Goal: Task Accomplishment & Management: Use online tool/utility

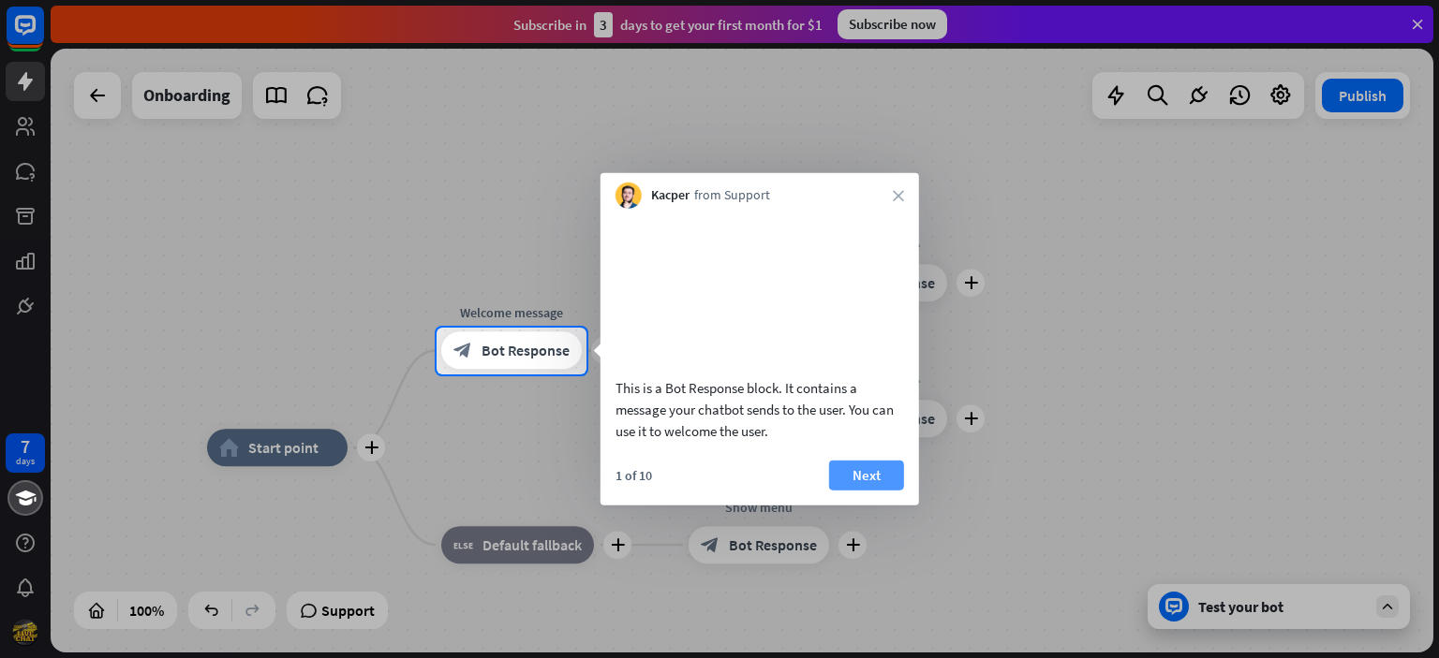
click at [874, 490] on button "Next" at bounding box center [866, 475] width 75 height 30
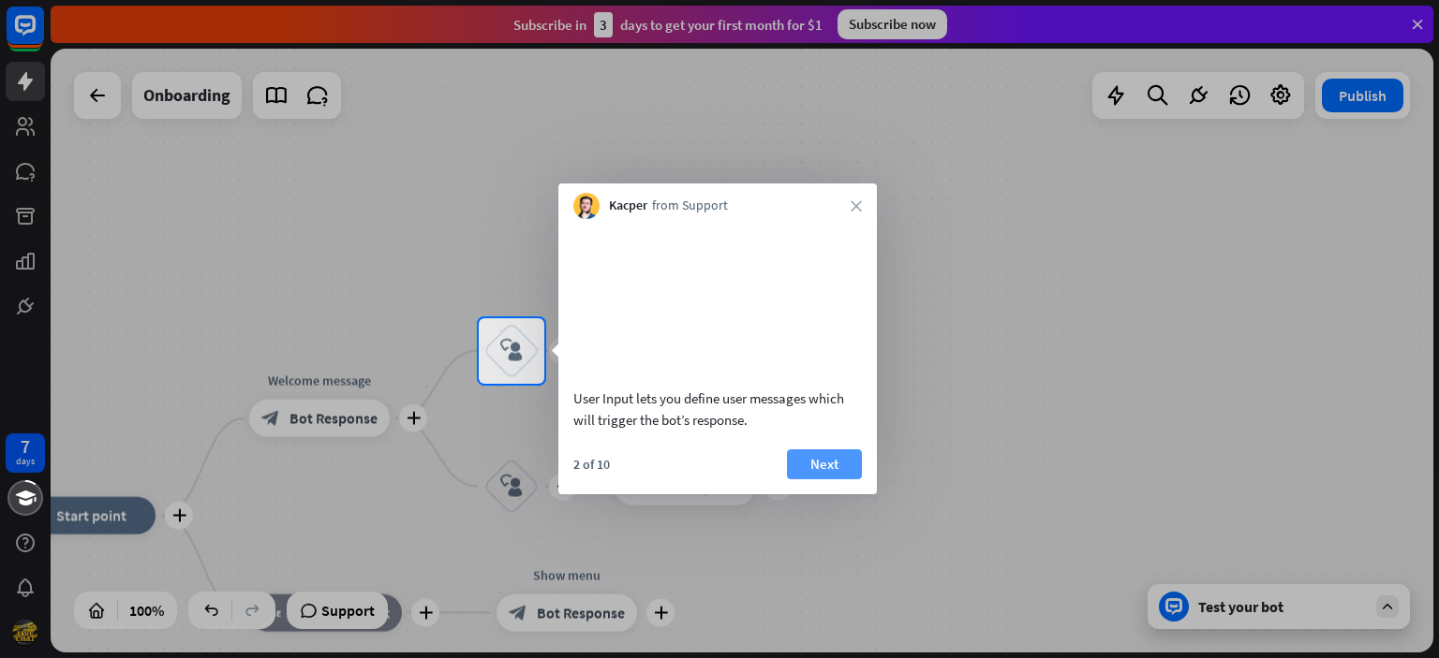
click at [826, 480] on button "Next" at bounding box center [824, 465] width 75 height 30
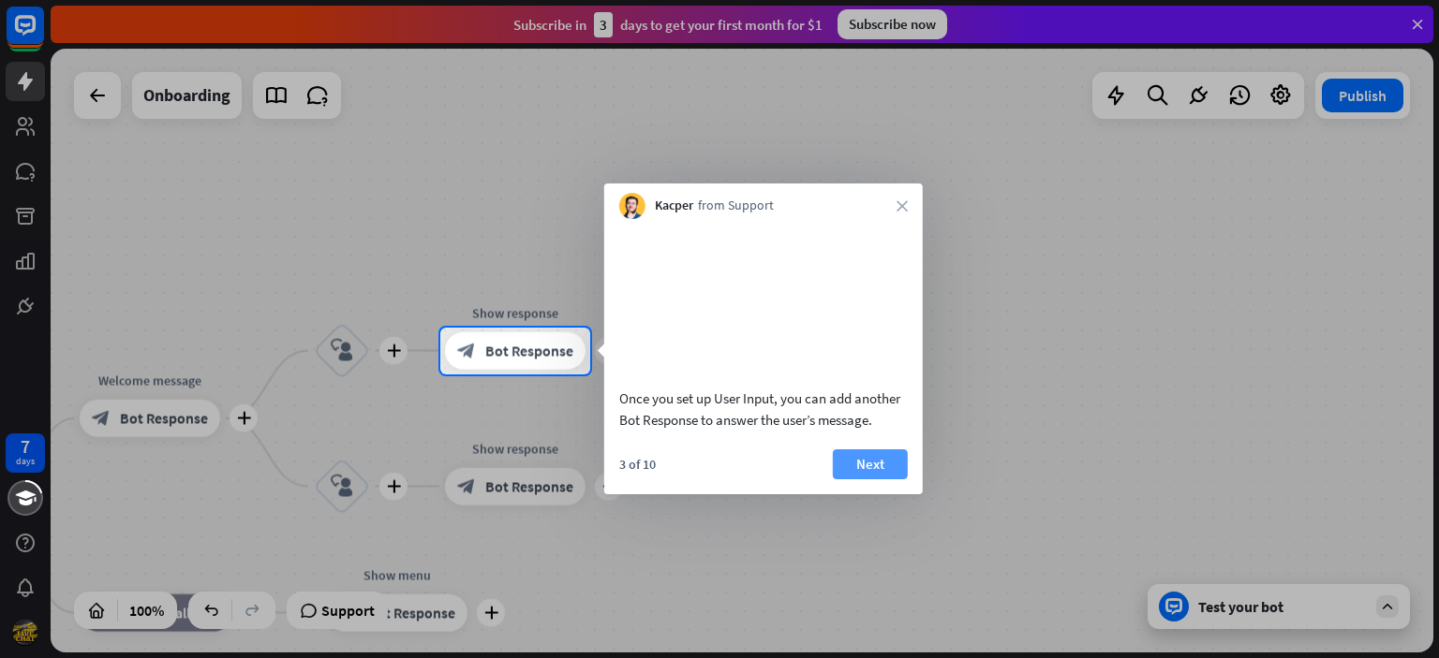
click at [851, 480] on button "Next" at bounding box center [870, 465] width 75 height 30
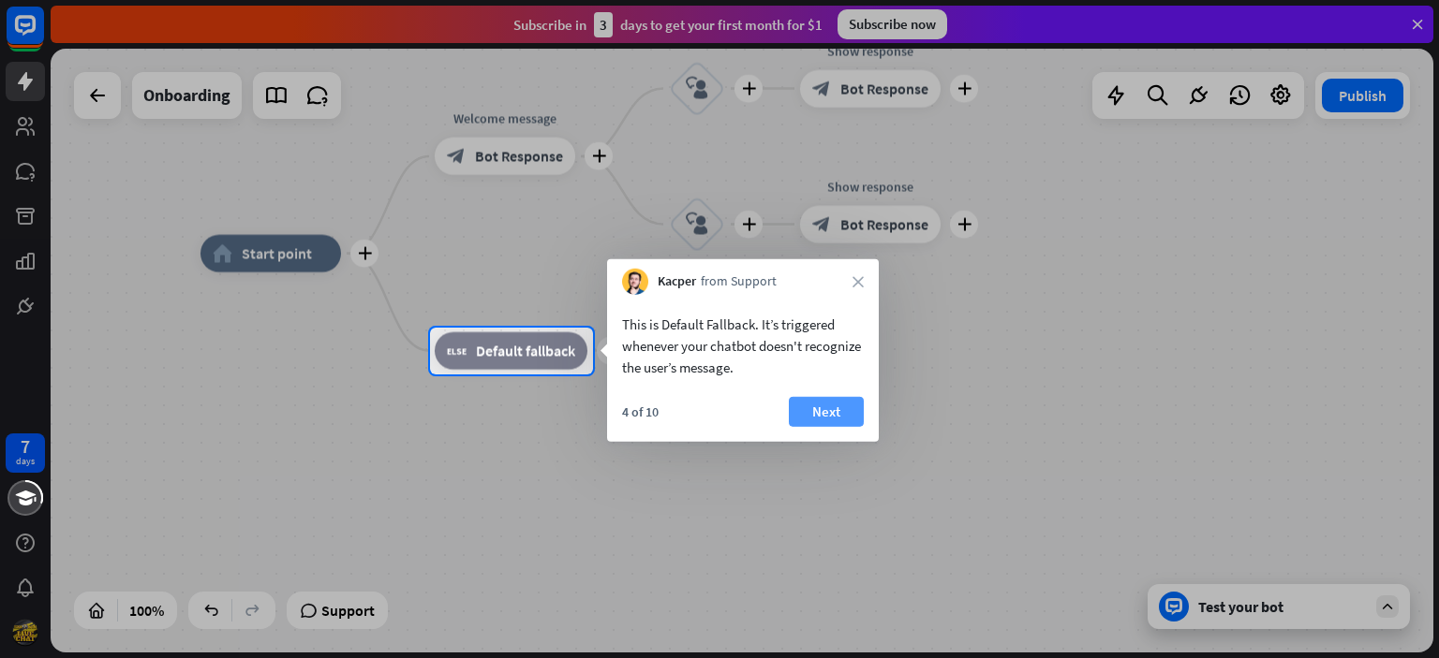
click at [810, 423] on button "Next" at bounding box center [826, 412] width 75 height 30
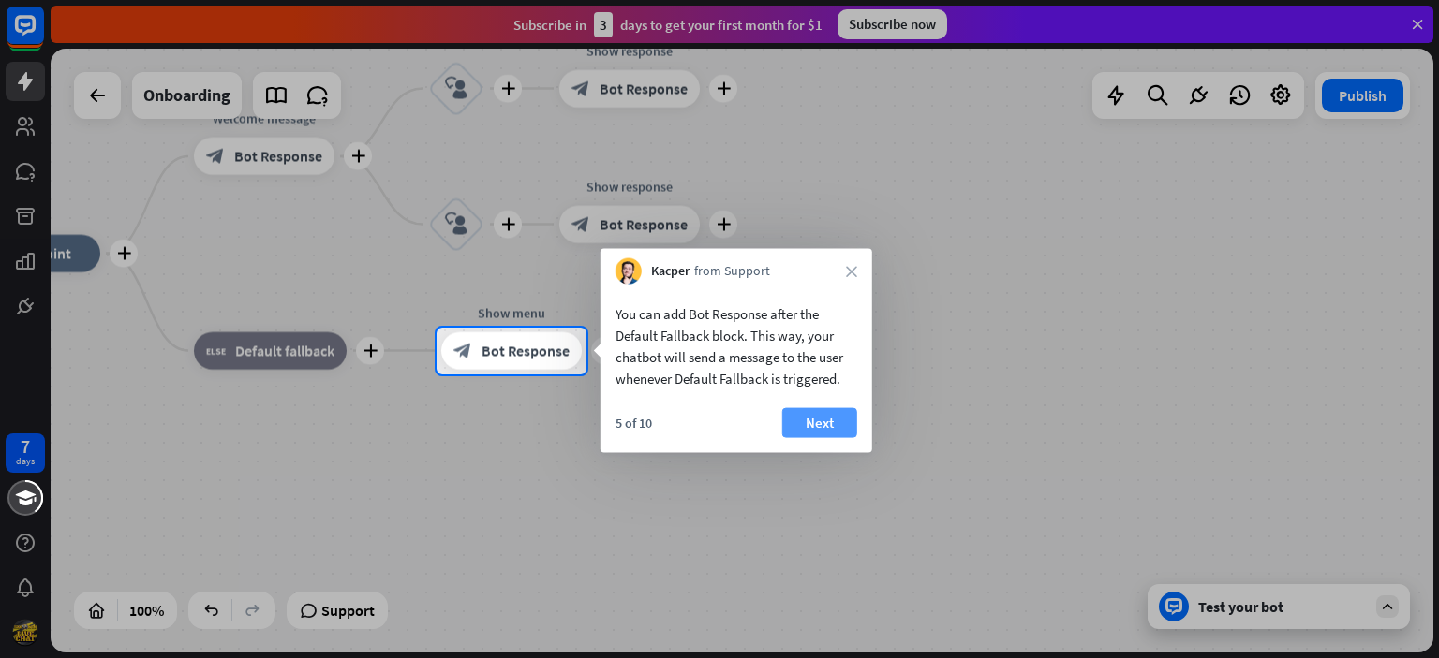
click at [858, 418] on div "5 of 10 Next" at bounding box center [736, 430] width 272 height 45
click at [836, 421] on button "Next" at bounding box center [819, 423] width 75 height 30
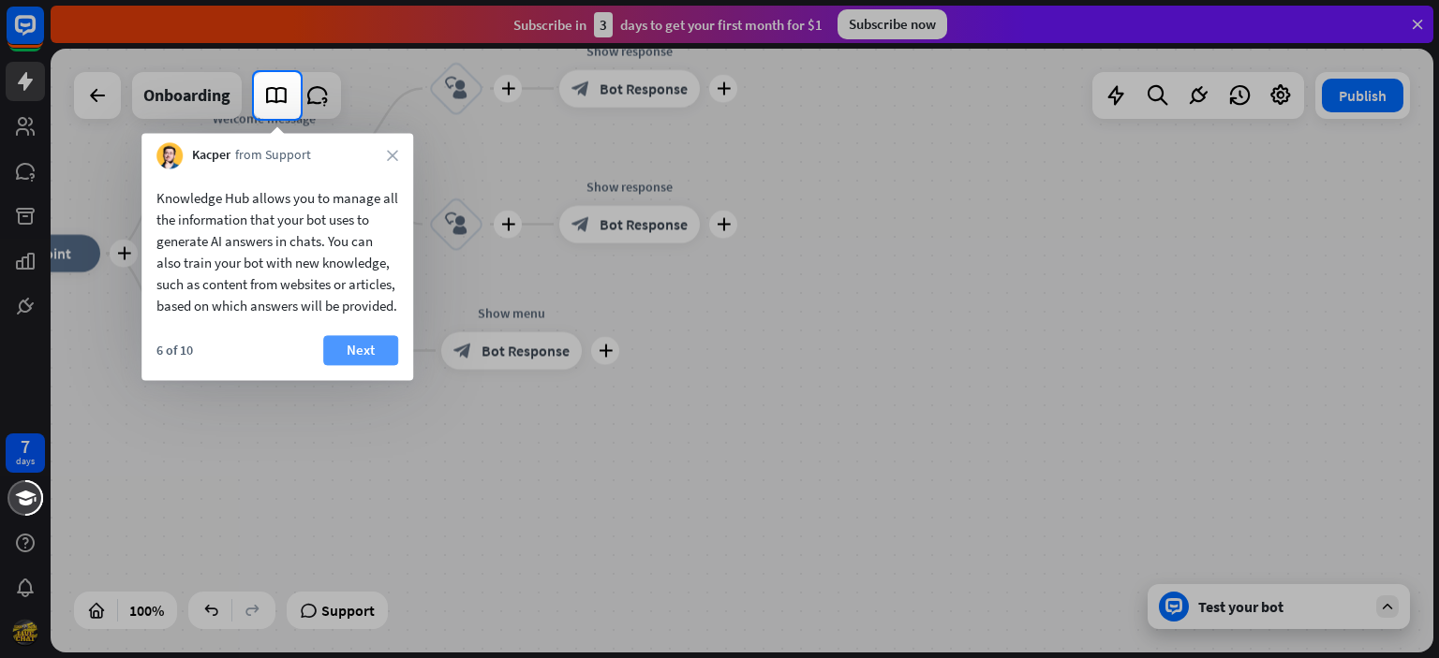
click at [356, 365] on button "Next" at bounding box center [360, 350] width 75 height 30
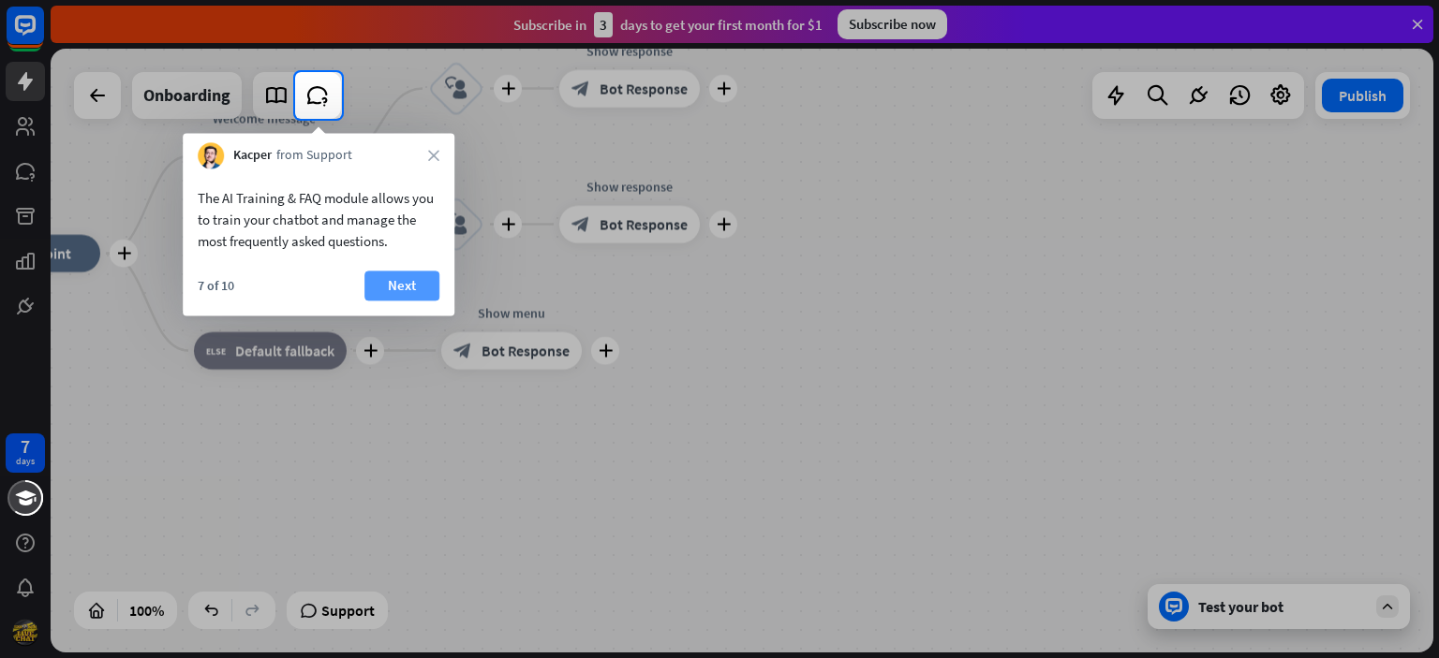
click at [408, 283] on button "Next" at bounding box center [401, 286] width 75 height 30
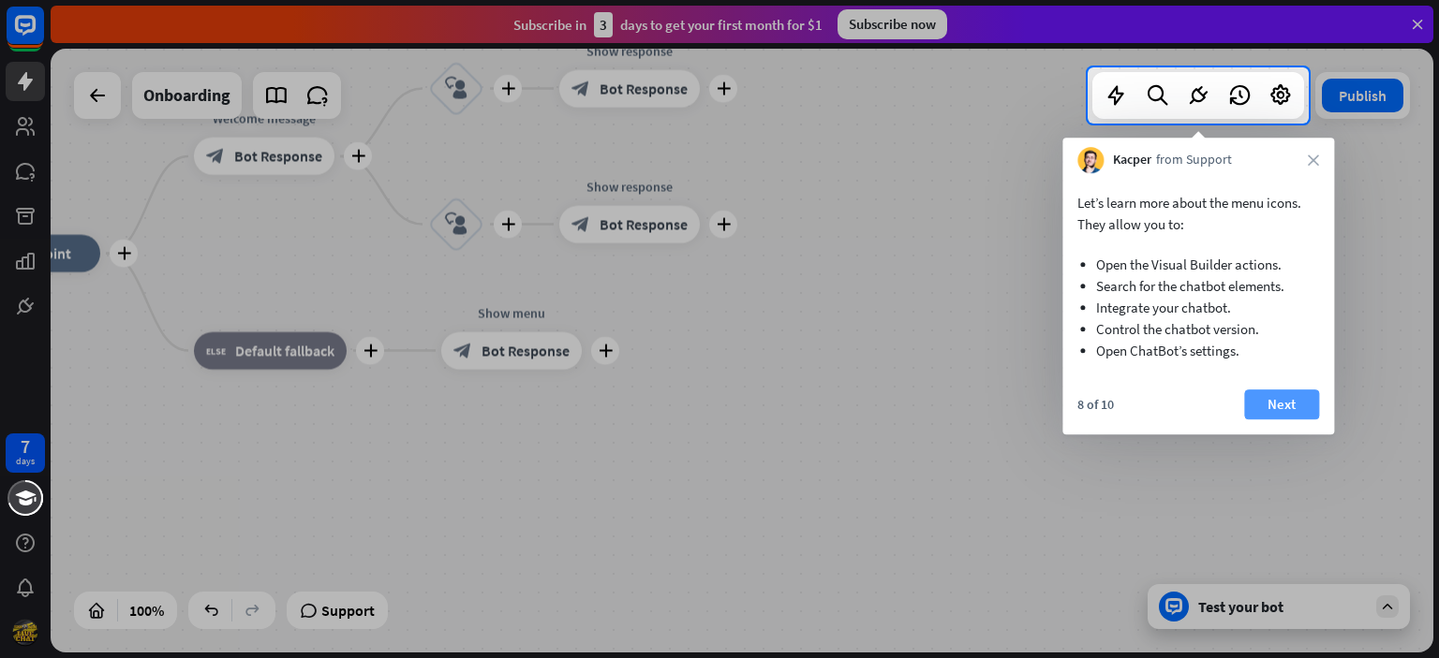
click at [1286, 406] on button "Next" at bounding box center [1281, 405] width 75 height 30
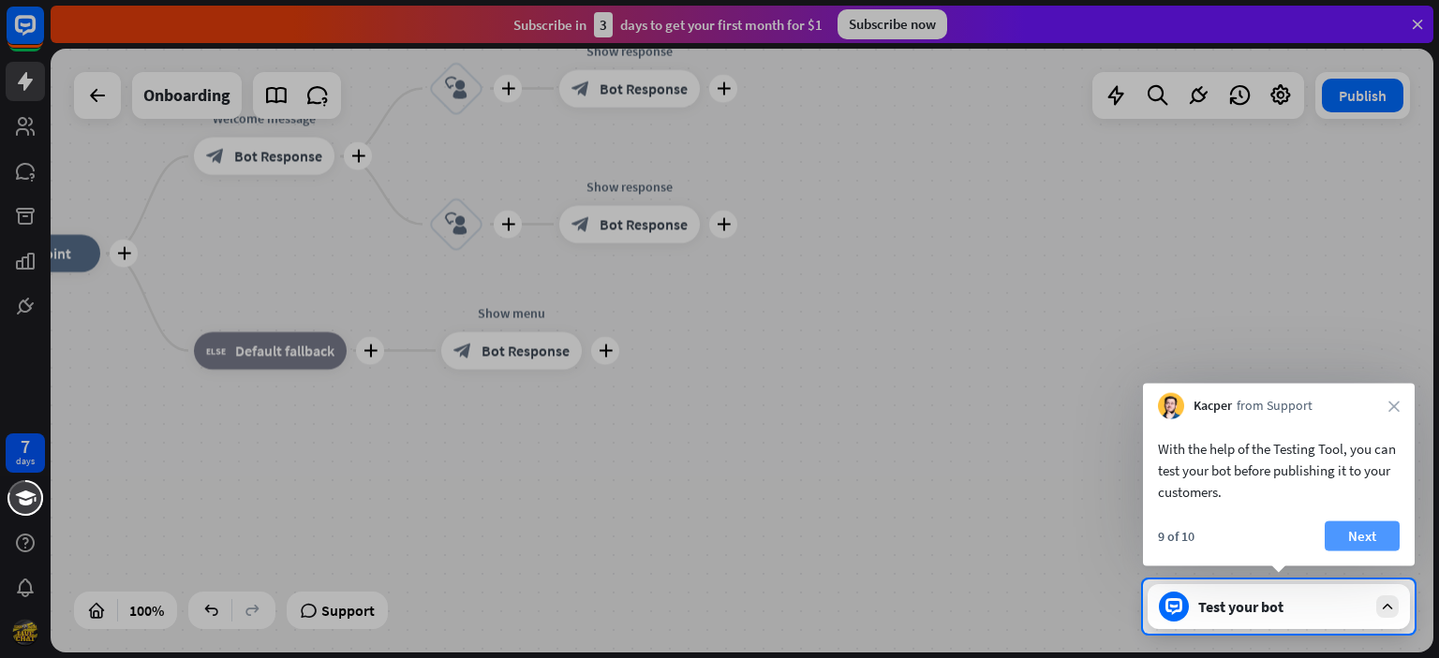
click at [1368, 535] on button "Next" at bounding box center [1361, 537] width 75 height 30
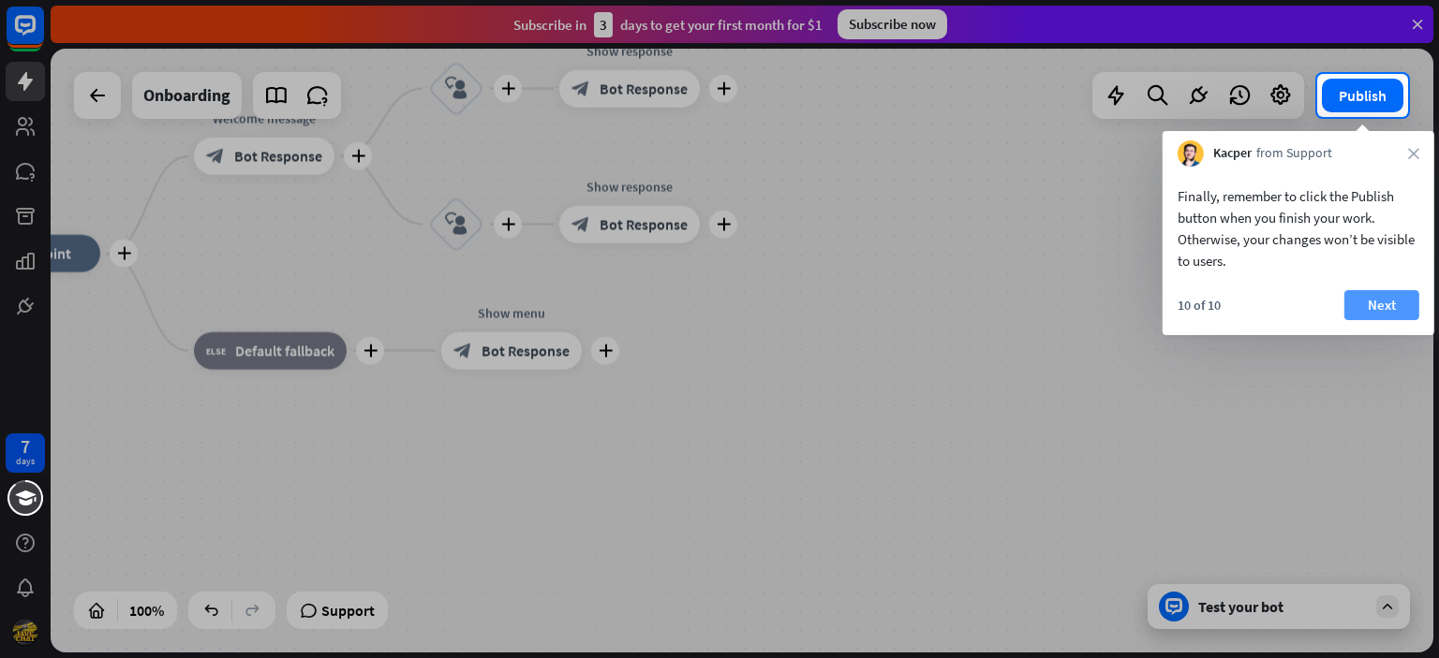
click at [1389, 301] on button "Next" at bounding box center [1381, 305] width 75 height 30
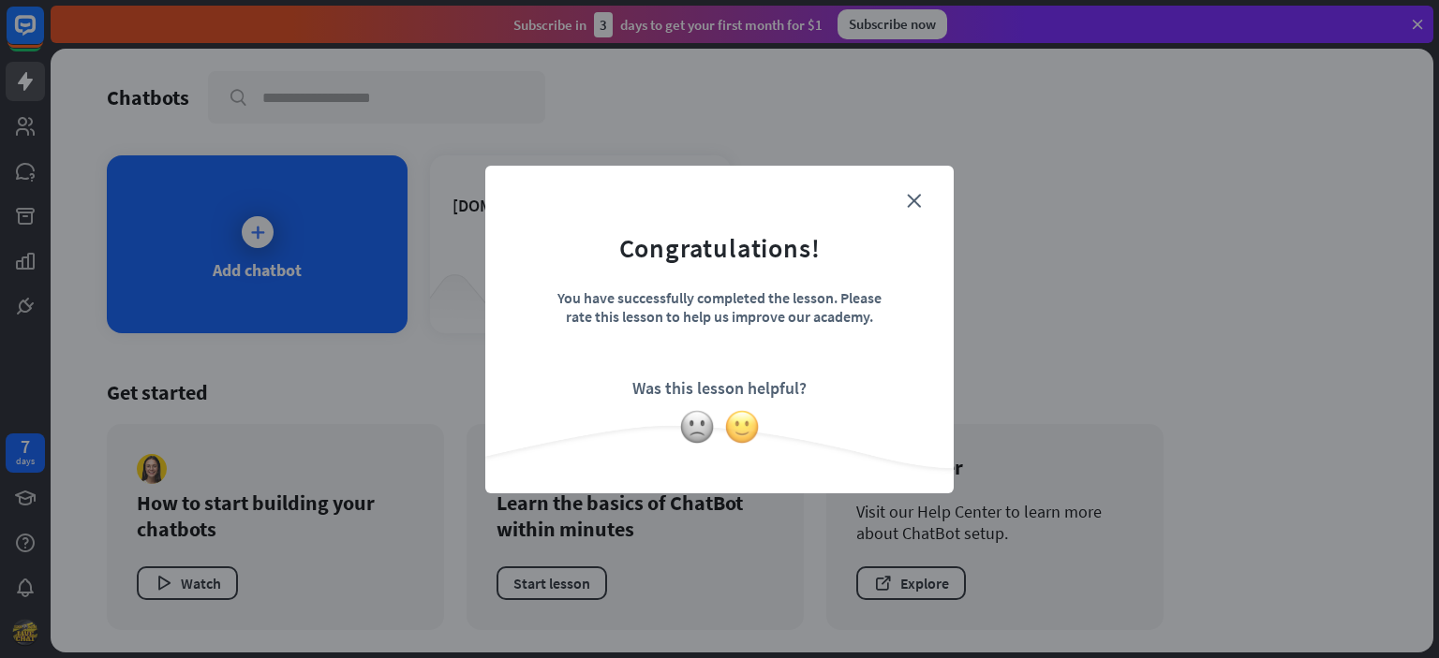
click at [746, 422] on img at bounding box center [742, 427] width 36 height 36
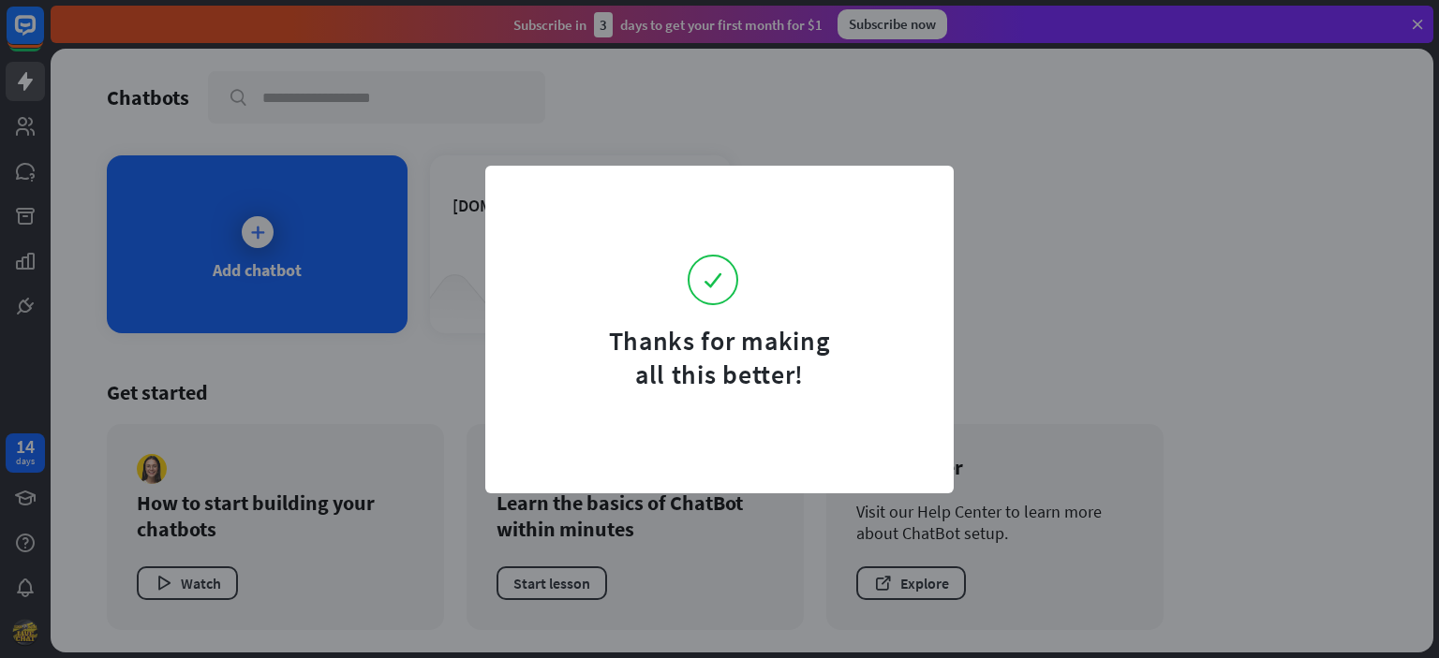
click at [1023, 328] on div "Thanks for making all this better!" at bounding box center [719, 329] width 1439 height 658
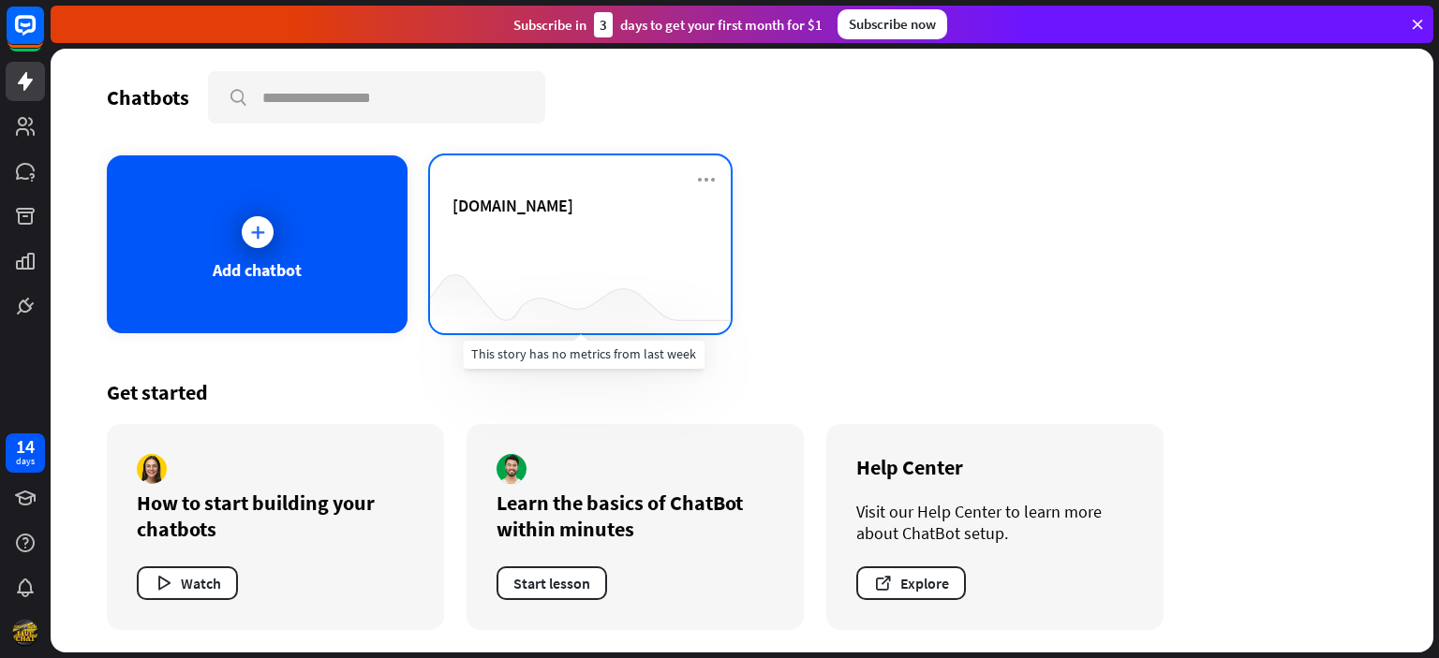
click at [513, 260] on div at bounding box center [580, 296] width 301 height 72
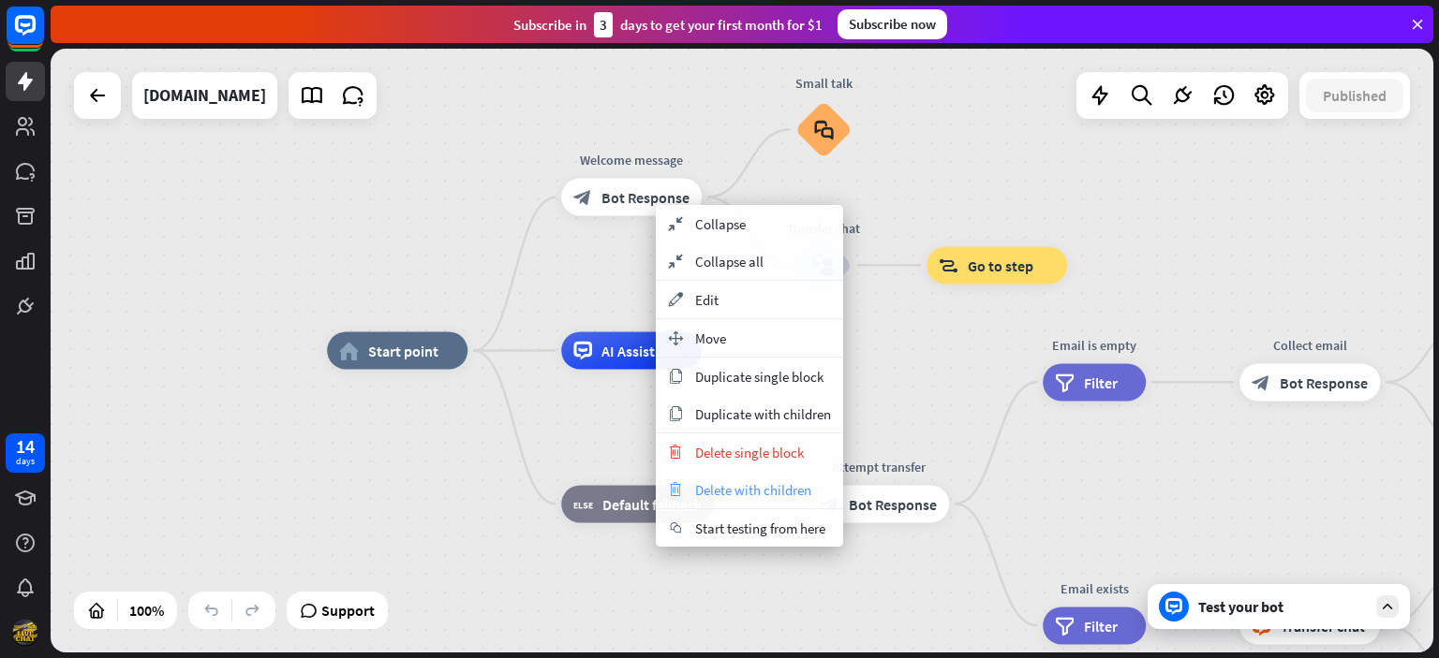
click at [779, 484] on span "Delete with children" at bounding box center [753, 490] width 116 height 18
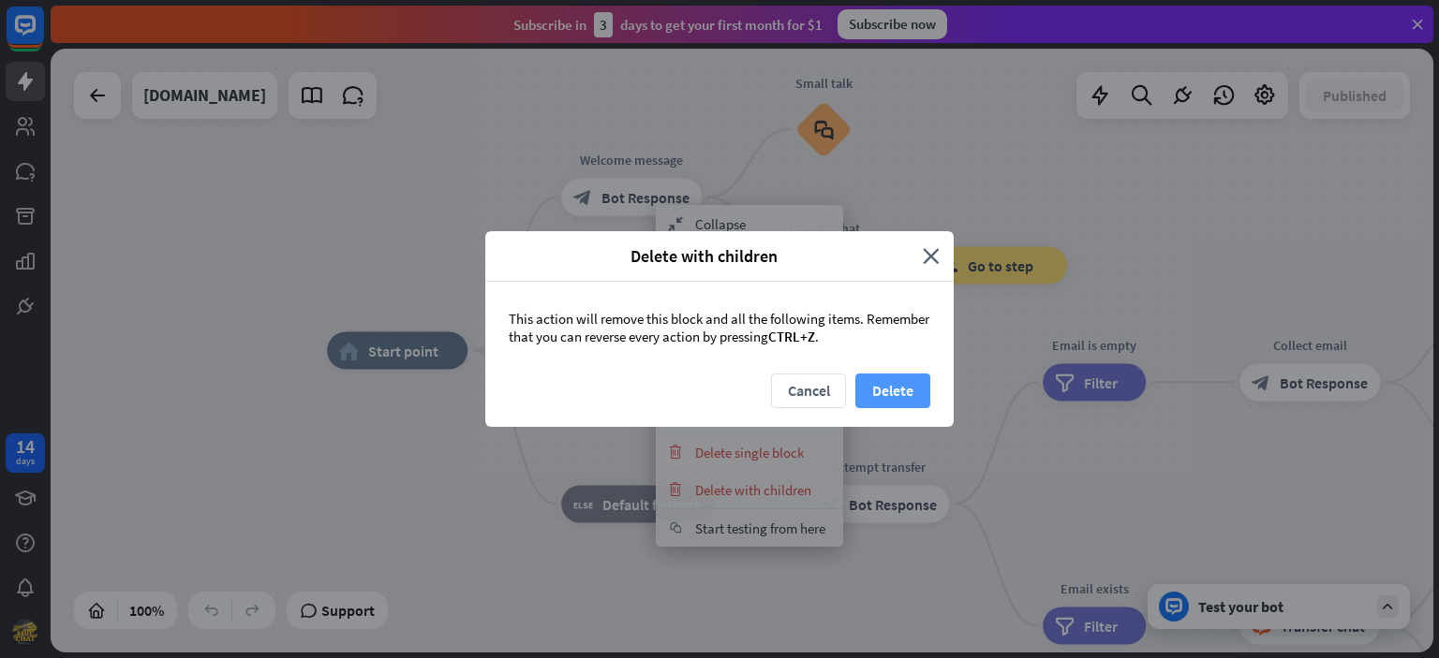
click at [876, 406] on button "Delete" at bounding box center [892, 391] width 75 height 35
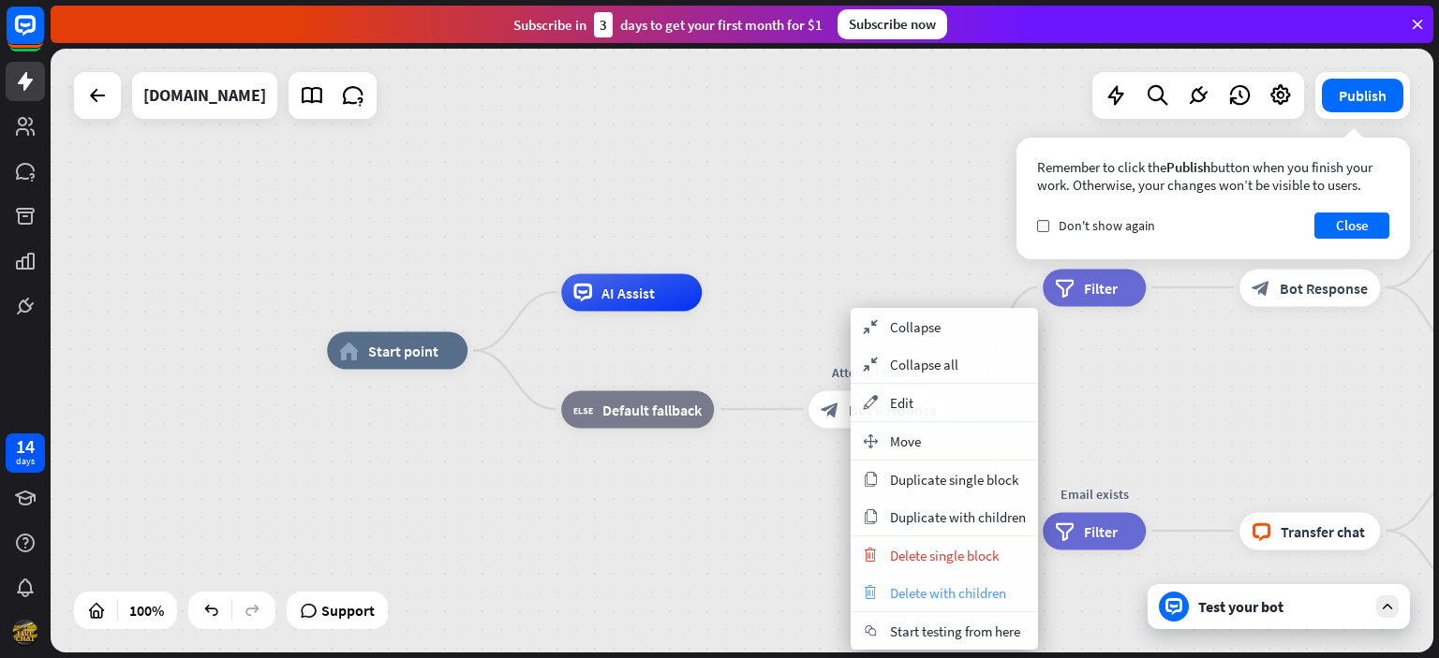
click at [915, 602] on div "trash Delete with children" at bounding box center [944, 592] width 187 height 37
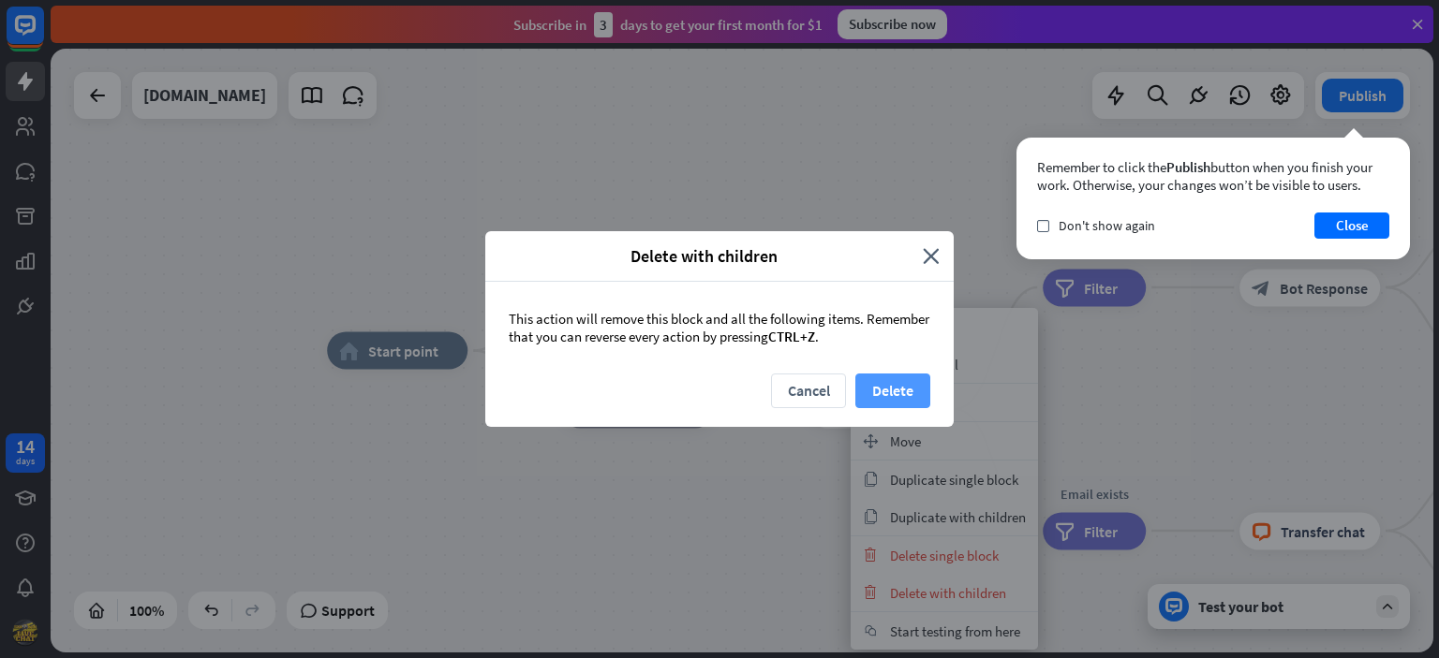
click at [889, 385] on button "Delete" at bounding box center [892, 391] width 75 height 35
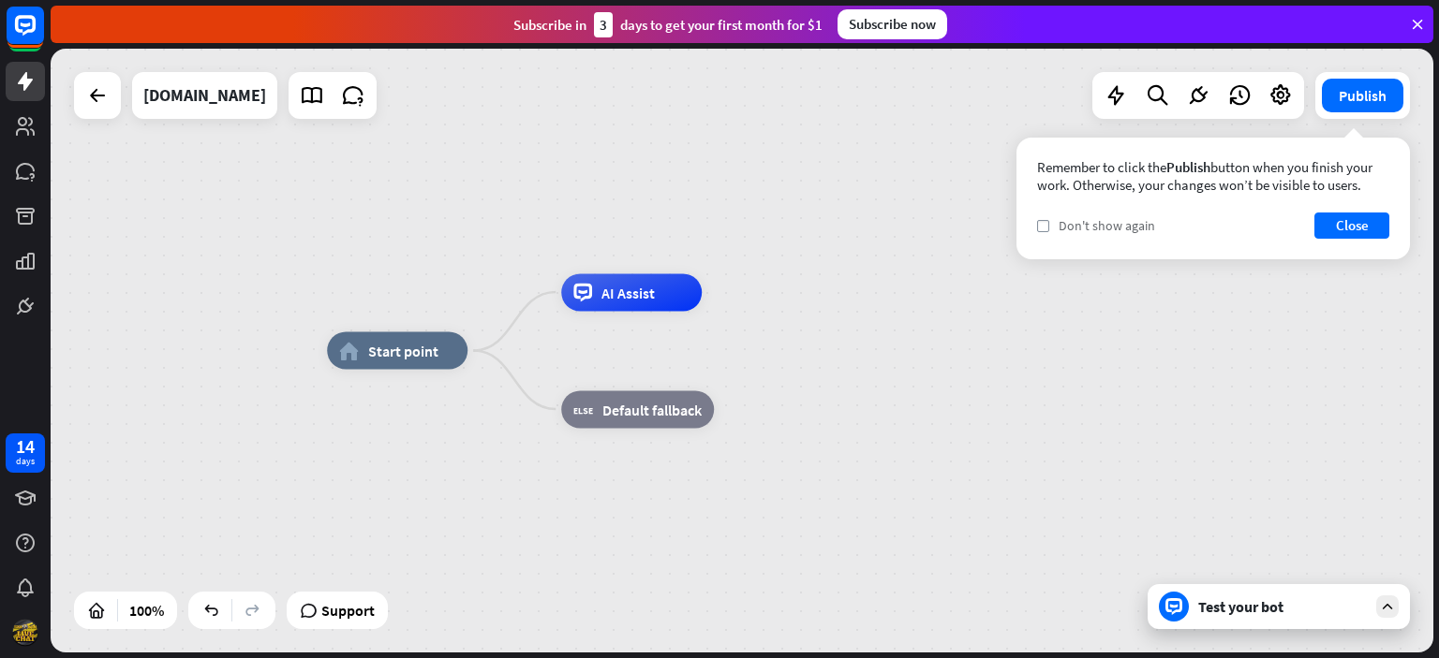
click at [1131, 229] on span "Don't show again" at bounding box center [1106, 225] width 96 height 17
click at [1358, 225] on button "Close" at bounding box center [1351, 226] width 75 height 26
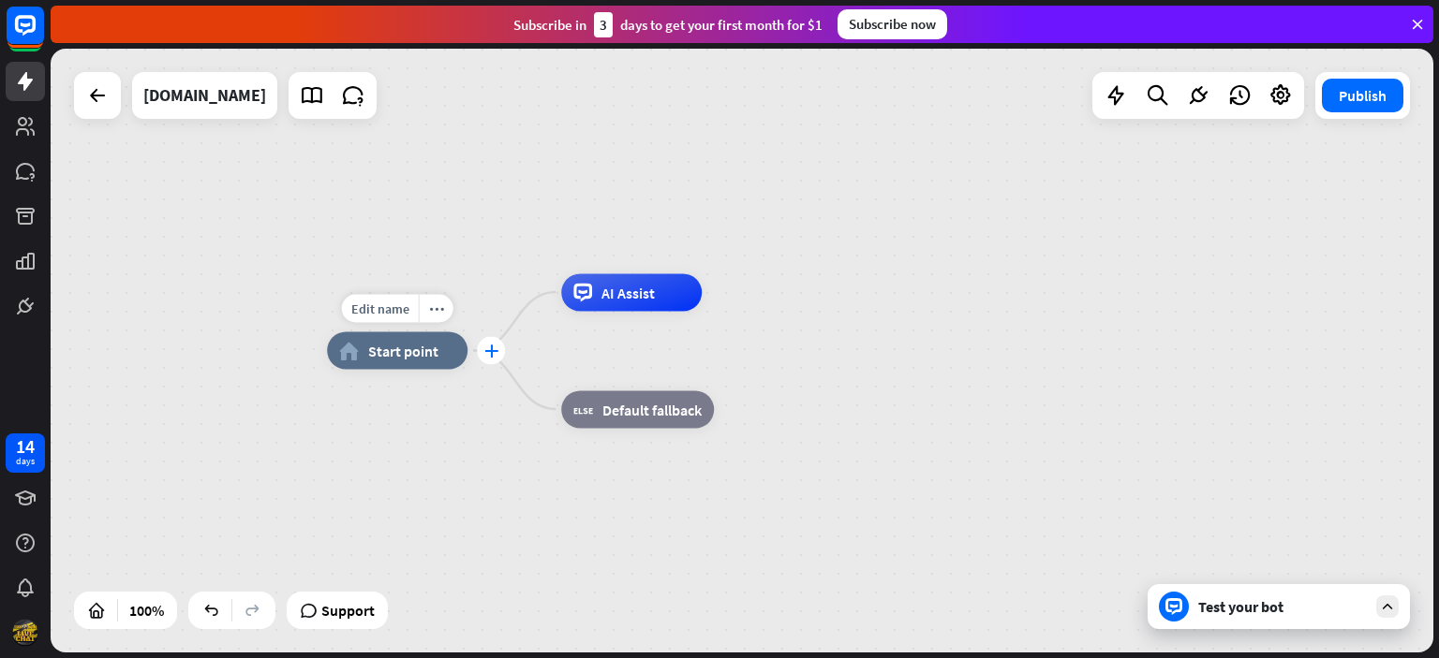
click at [494, 348] on icon "plus" at bounding box center [491, 351] width 14 height 13
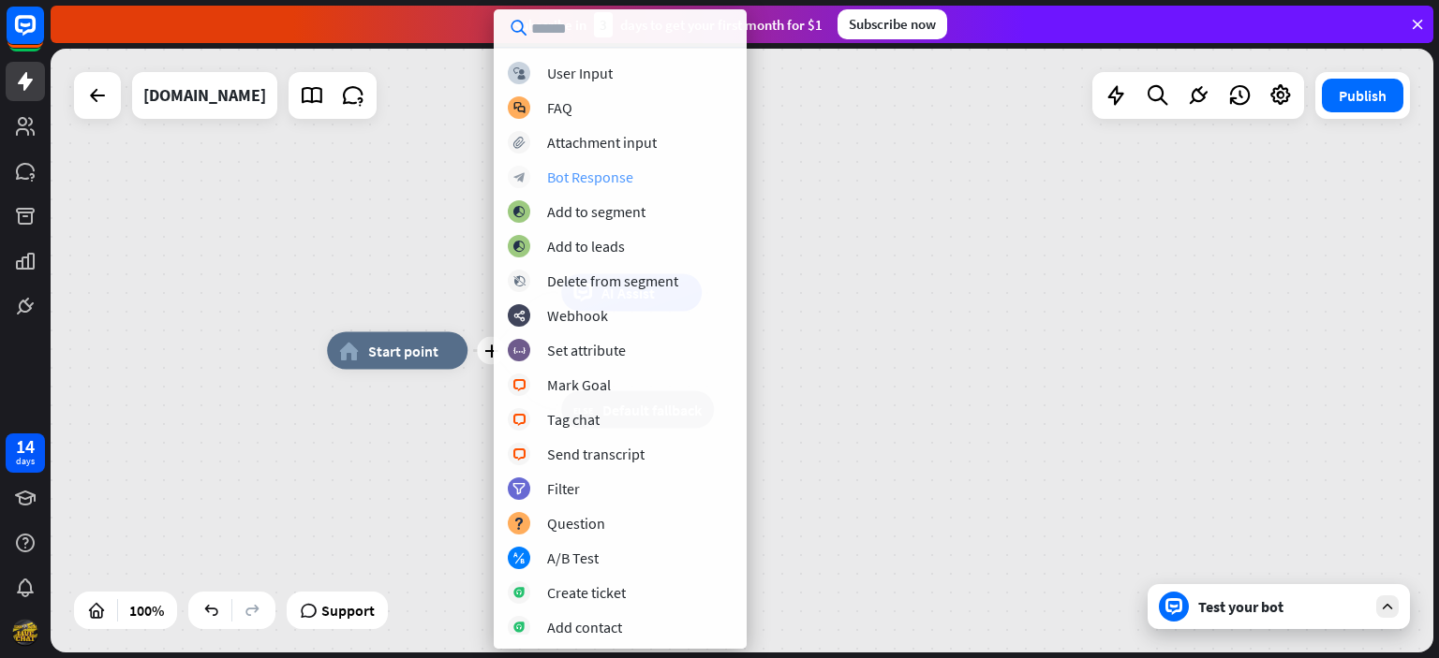
click at [594, 166] on div "block_bot_response Bot Response" at bounding box center [620, 177] width 225 height 22
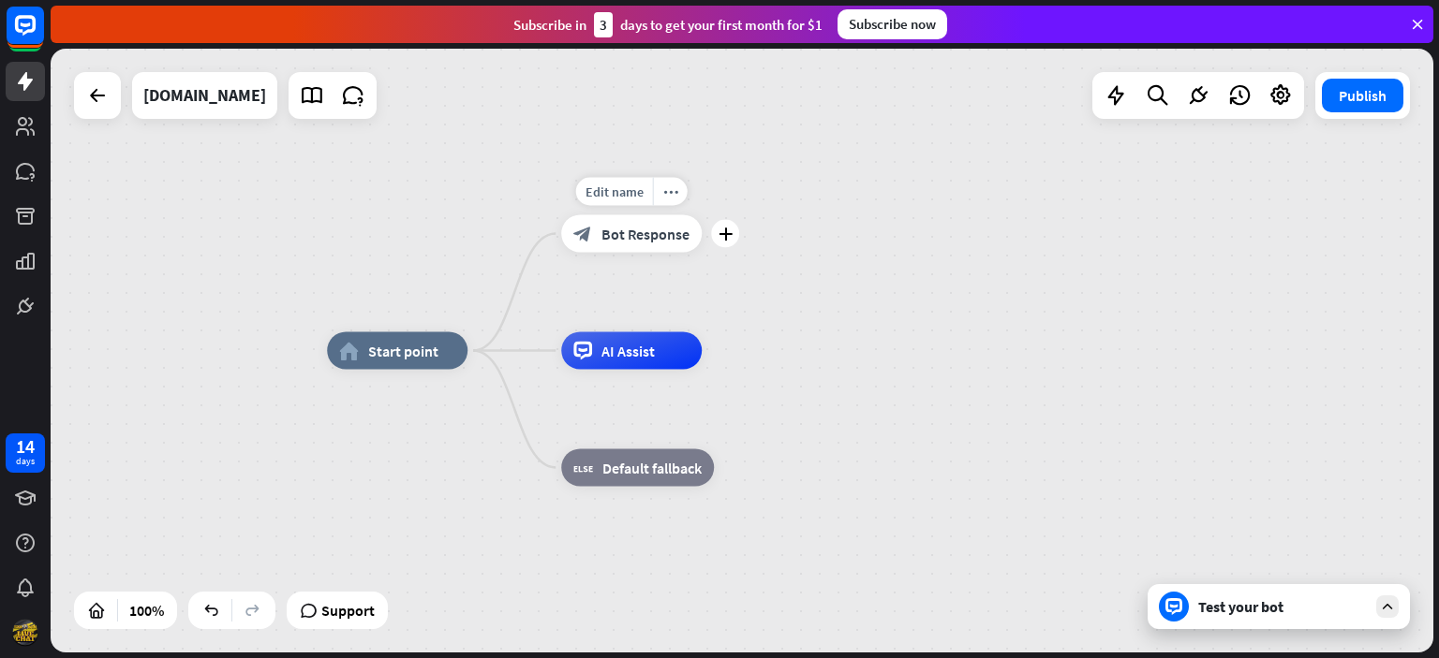
click at [604, 220] on div "block_bot_response Bot Response" at bounding box center [631, 233] width 141 height 37
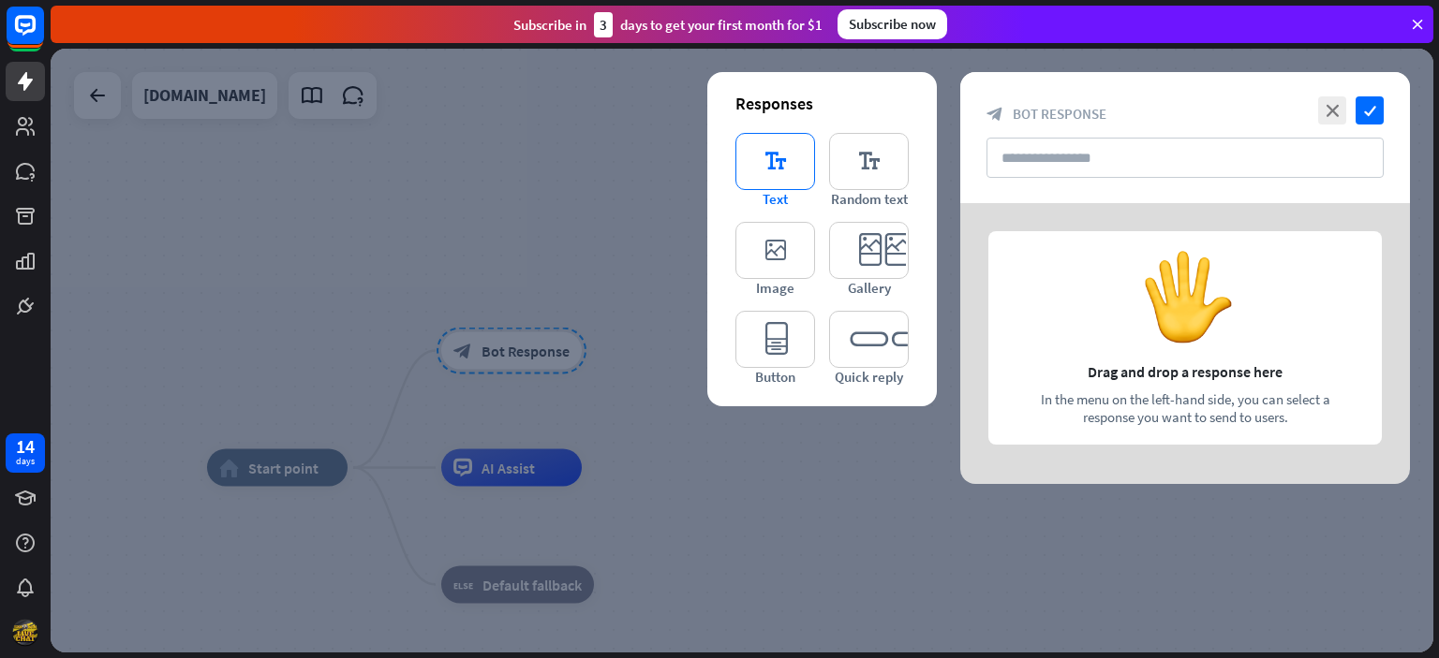
click at [791, 164] on icon "editor_text" at bounding box center [775, 161] width 80 height 57
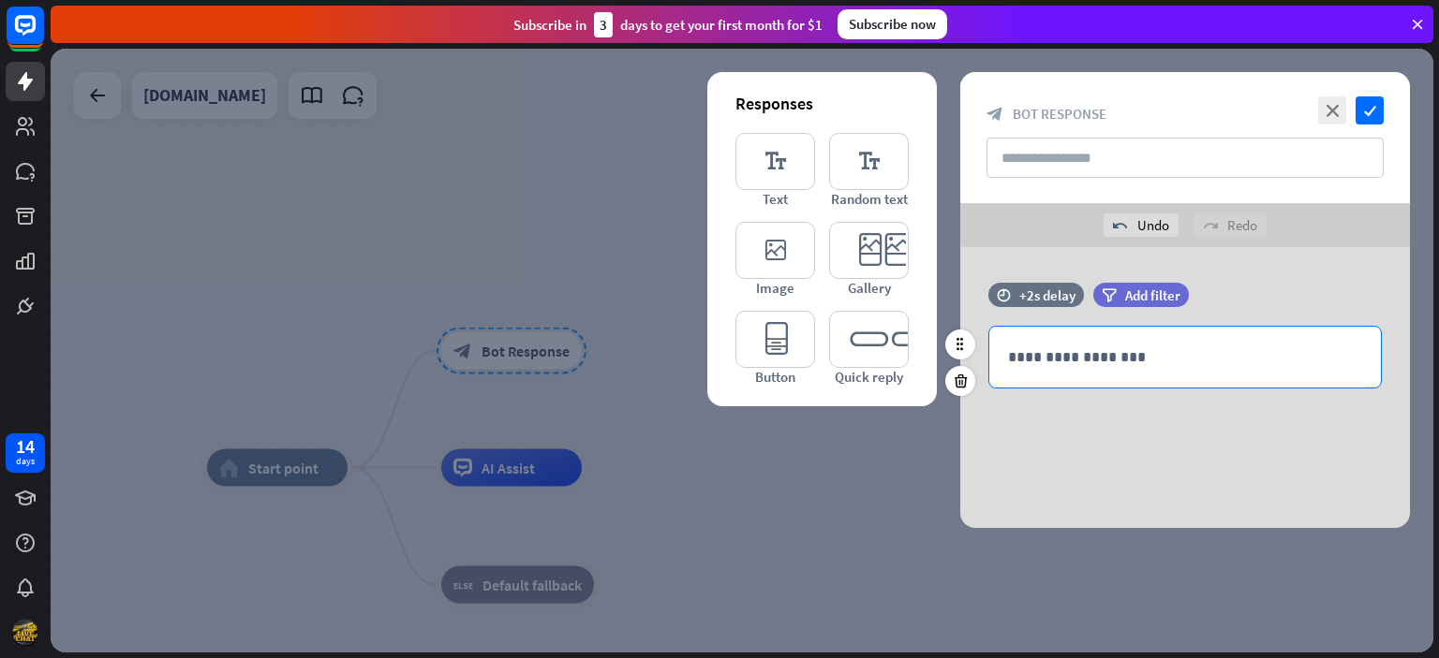
click at [1103, 369] on div "**********" at bounding box center [1185, 357] width 392 height 61
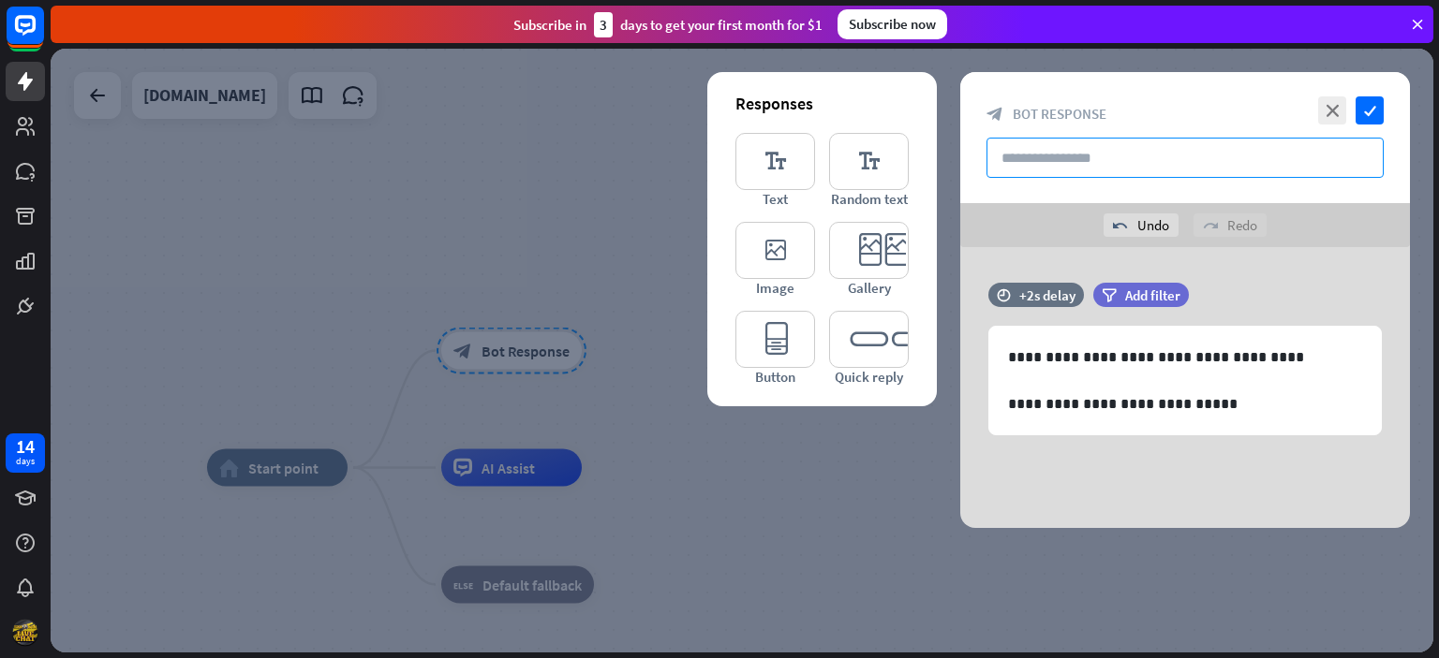
click at [1087, 152] on input "text" at bounding box center [1184, 158] width 397 height 40
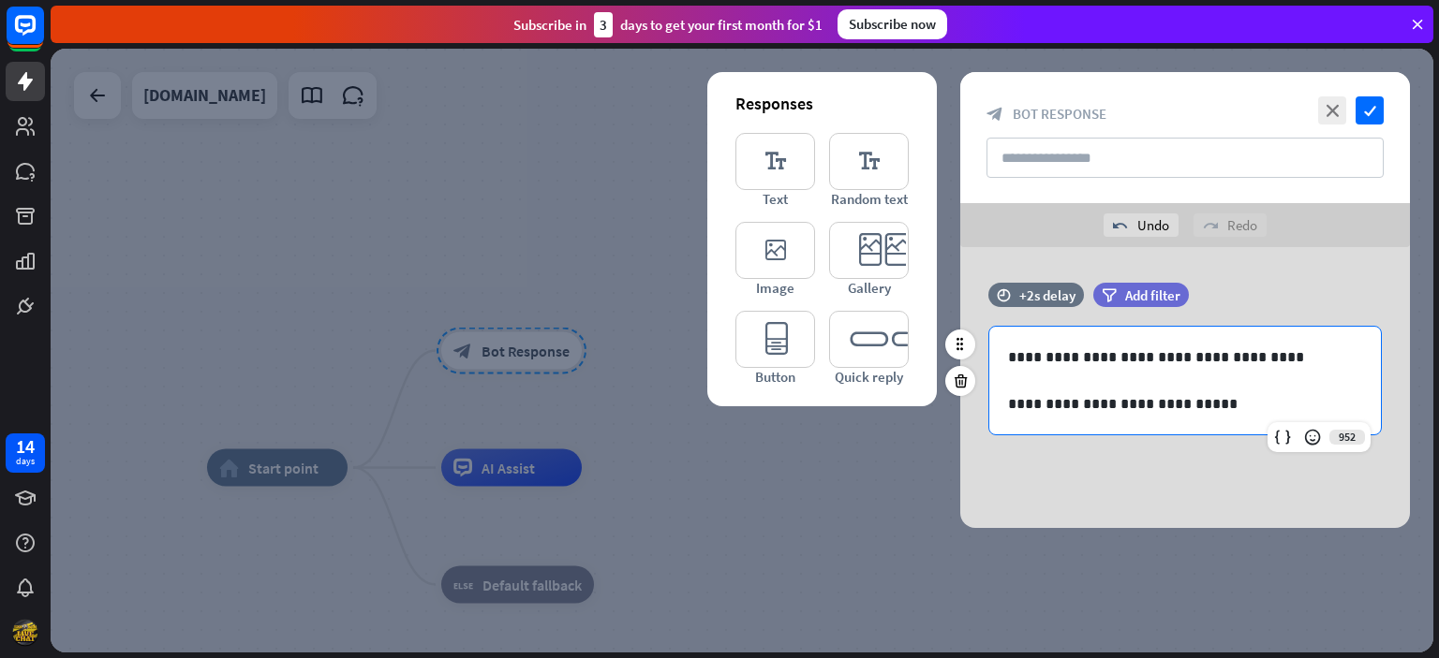
click at [1028, 385] on p at bounding box center [1185, 380] width 354 height 23
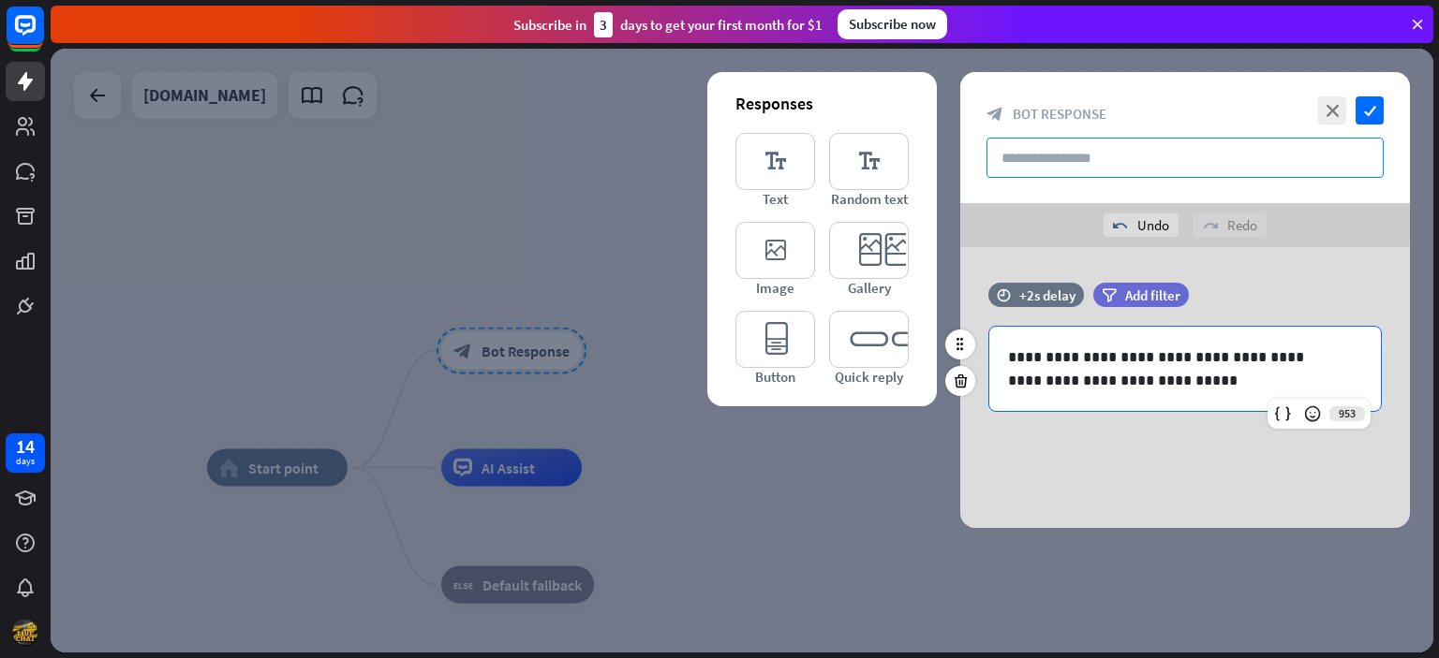
click at [1108, 169] on input "text" at bounding box center [1184, 158] width 397 height 40
type input "*******"
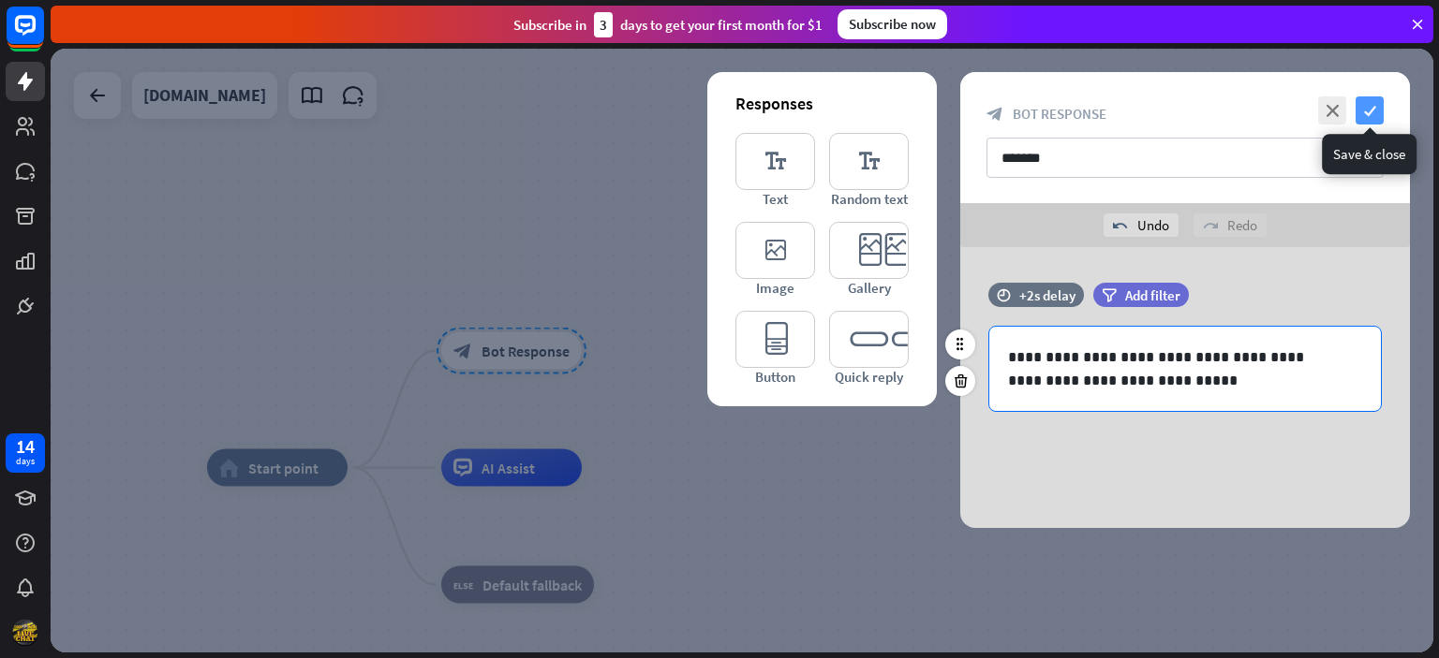
click at [1373, 113] on icon "check" at bounding box center [1369, 110] width 28 height 28
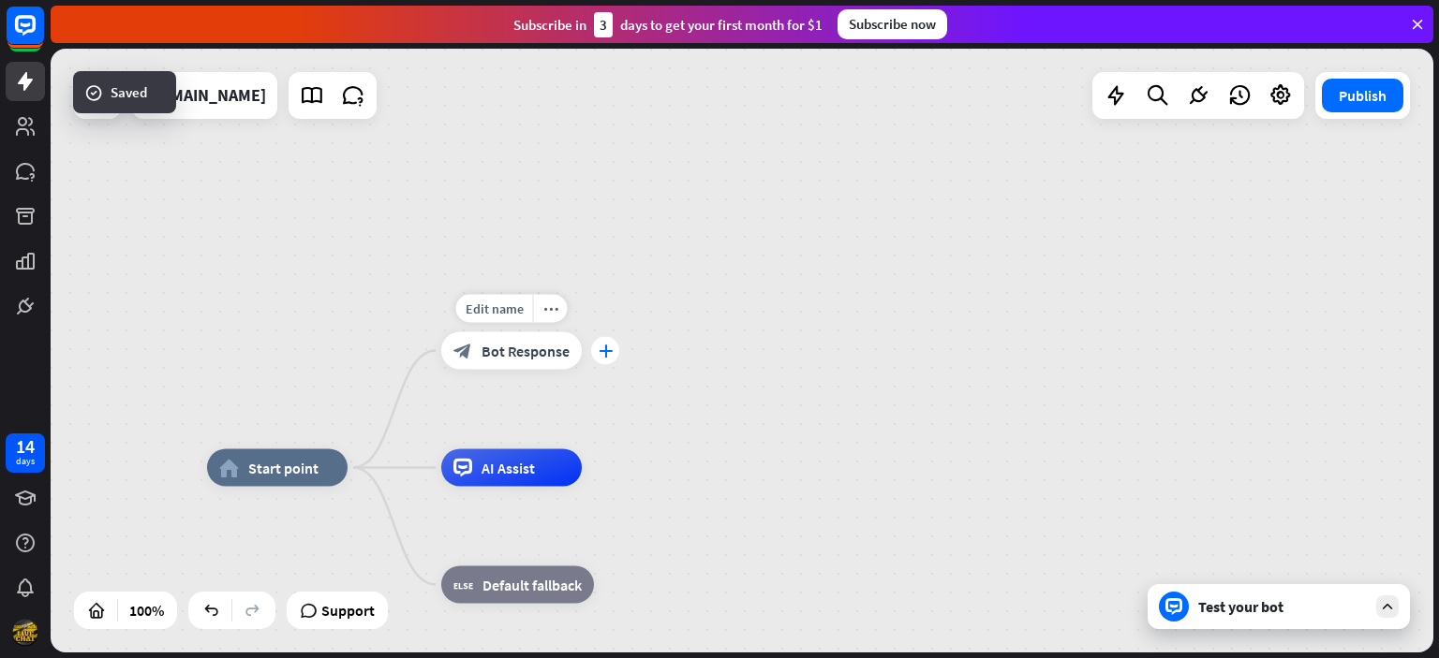
click at [606, 343] on div "plus" at bounding box center [605, 351] width 28 height 28
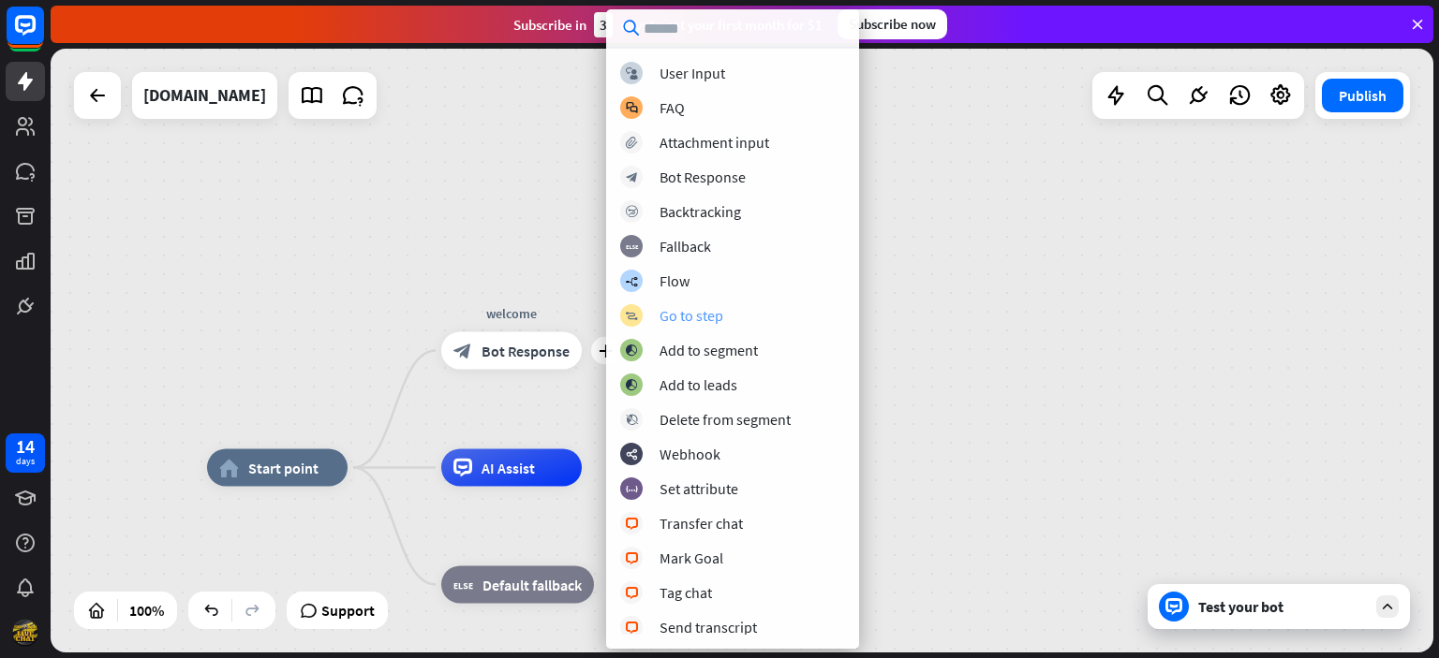
click at [704, 318] on div "Go to step" at bounding box center [691, 315] width 64 height 19
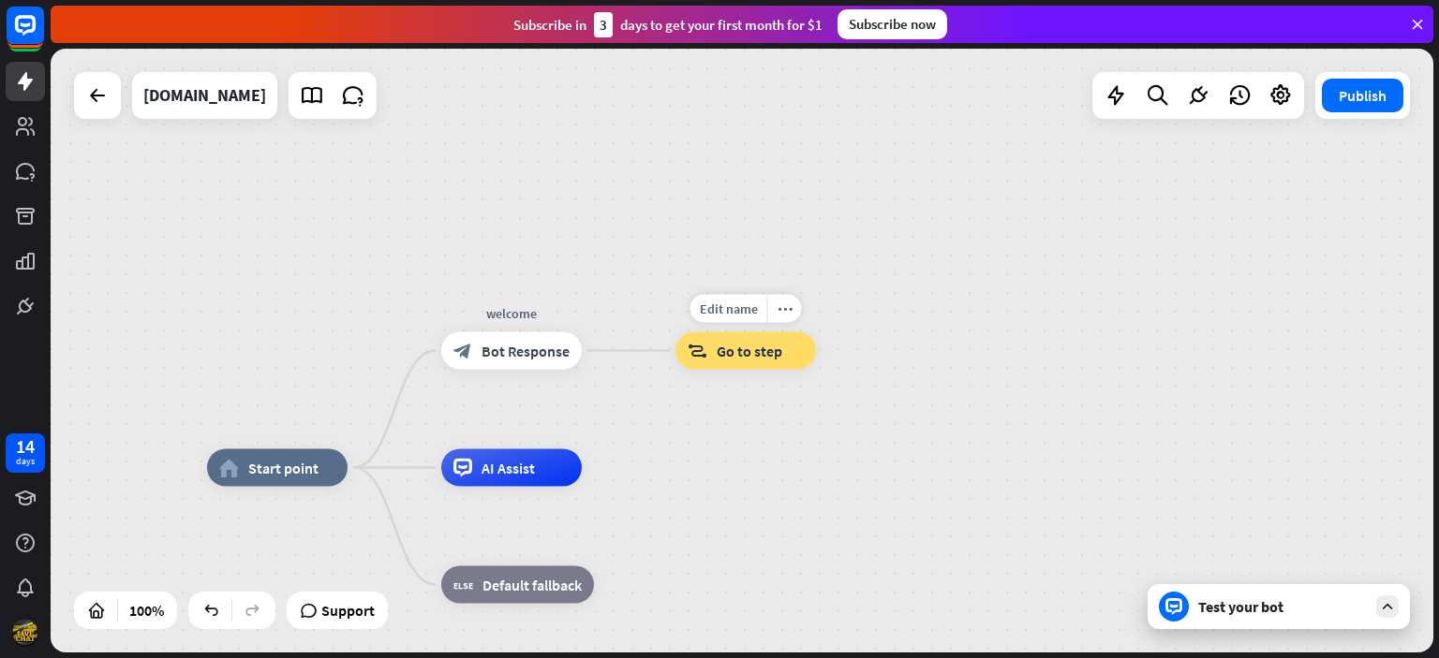
click at [761, 339] on div "block_goto Go to step" at bounding box center [745, 351] width 141 height 37
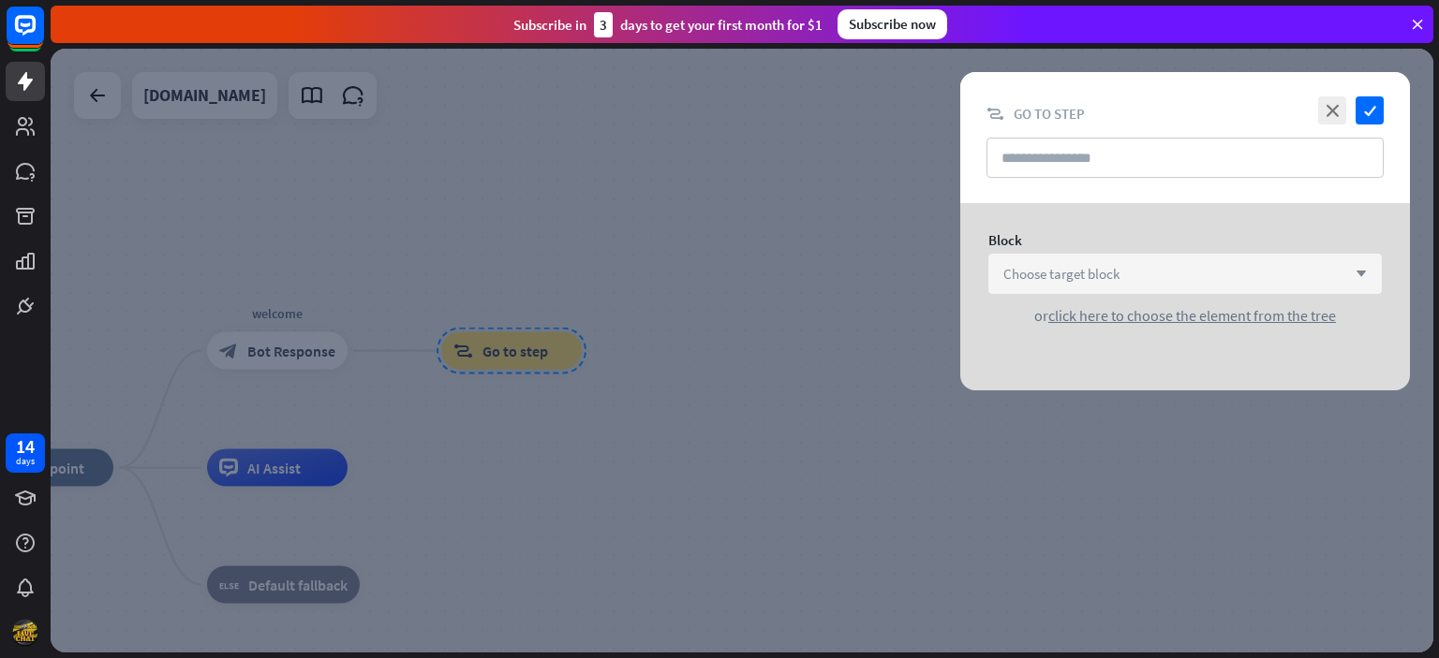
click at [1087, 265] on span "Choose target block" at bounding box center [1061, 274] width 116 height 18
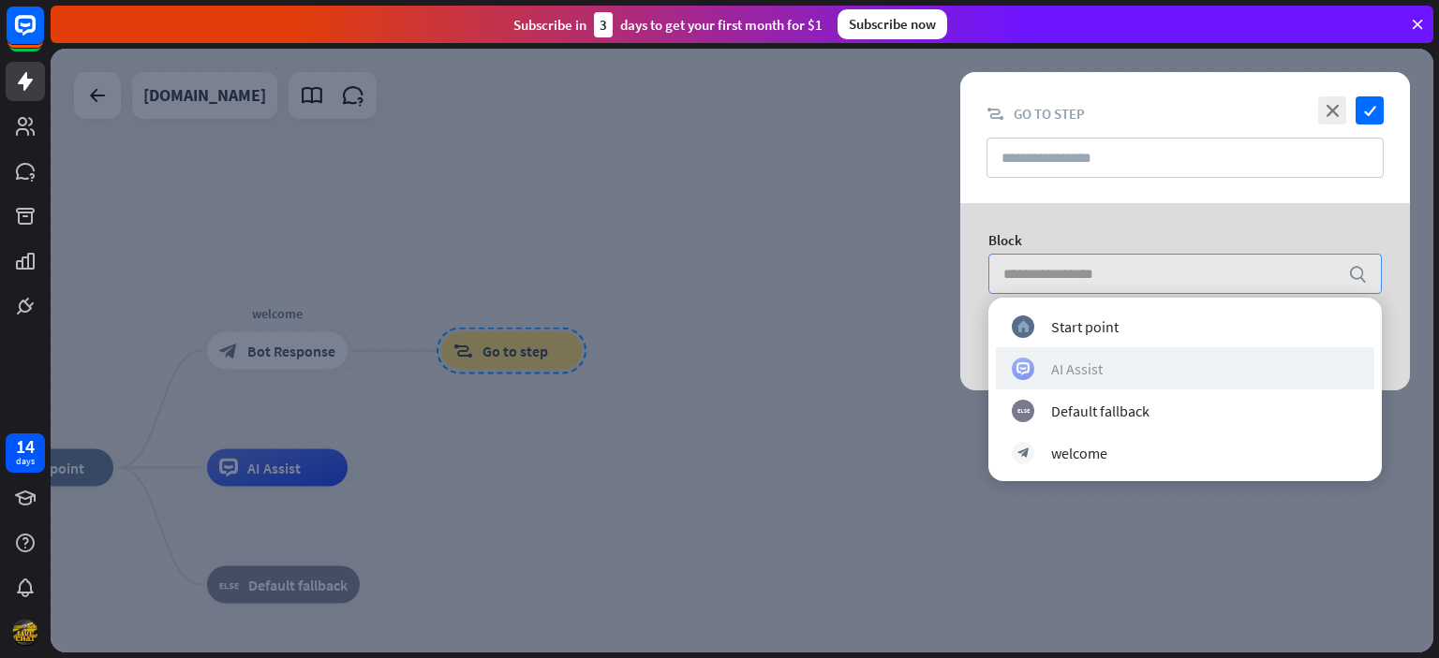
click at [1078, 362] on div "AI Assist" at bounding box center [1077, 369] width 52 height 19
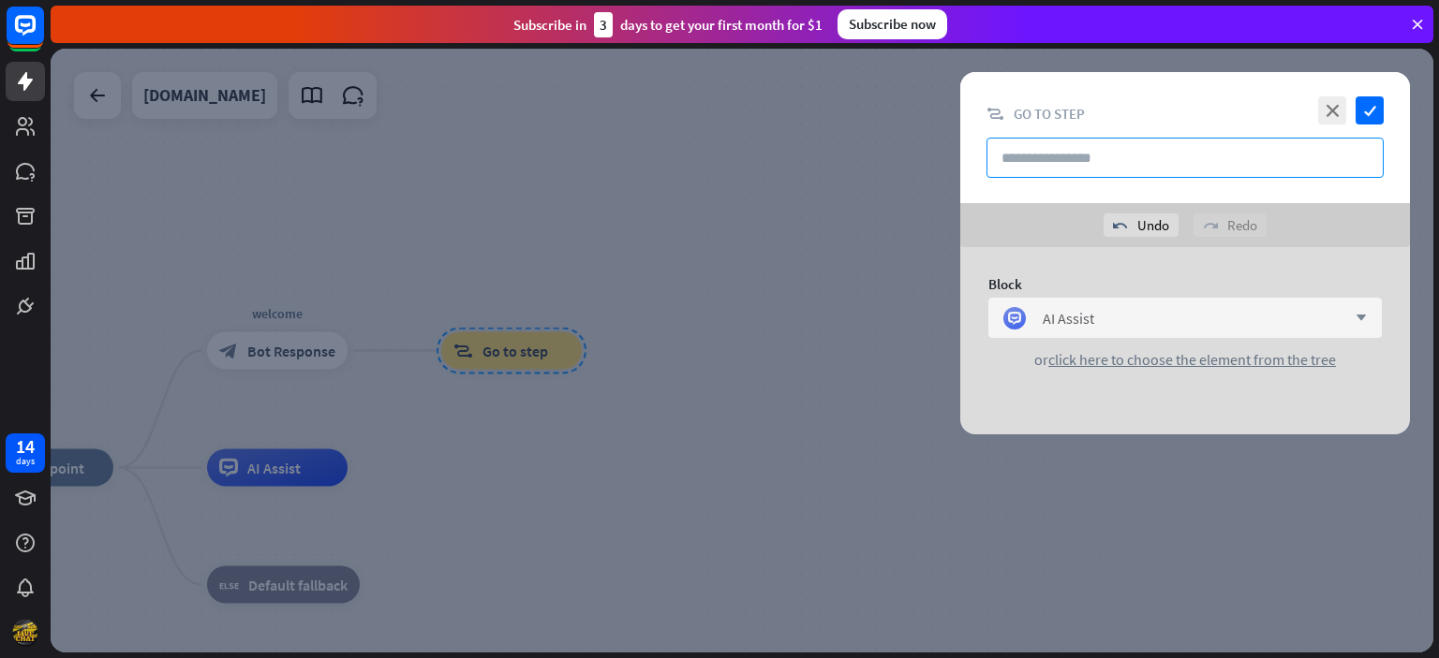
click at [1205, 152] on input "text" at bounding box center [1184, 158] width 397 height 40
type input "*"
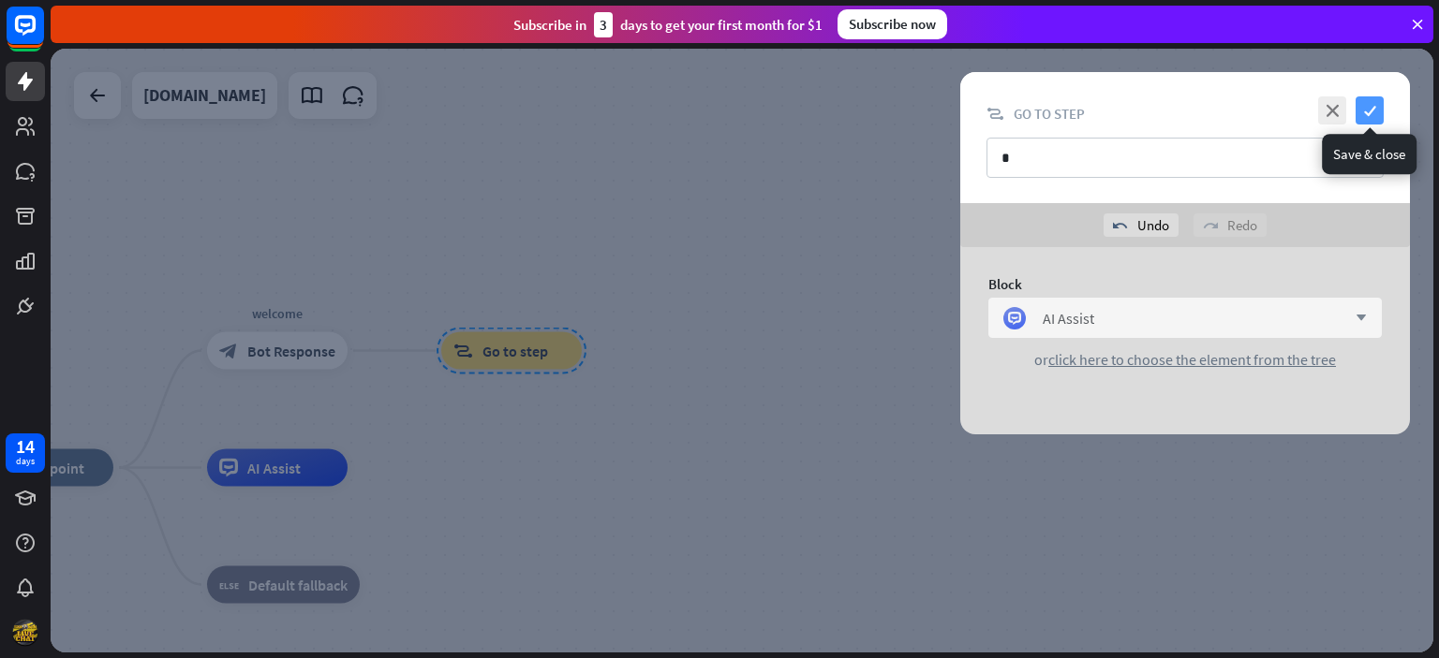
click at [1364, 107] on icon "check" at bounding box center [1369, 110] width 28 height 28
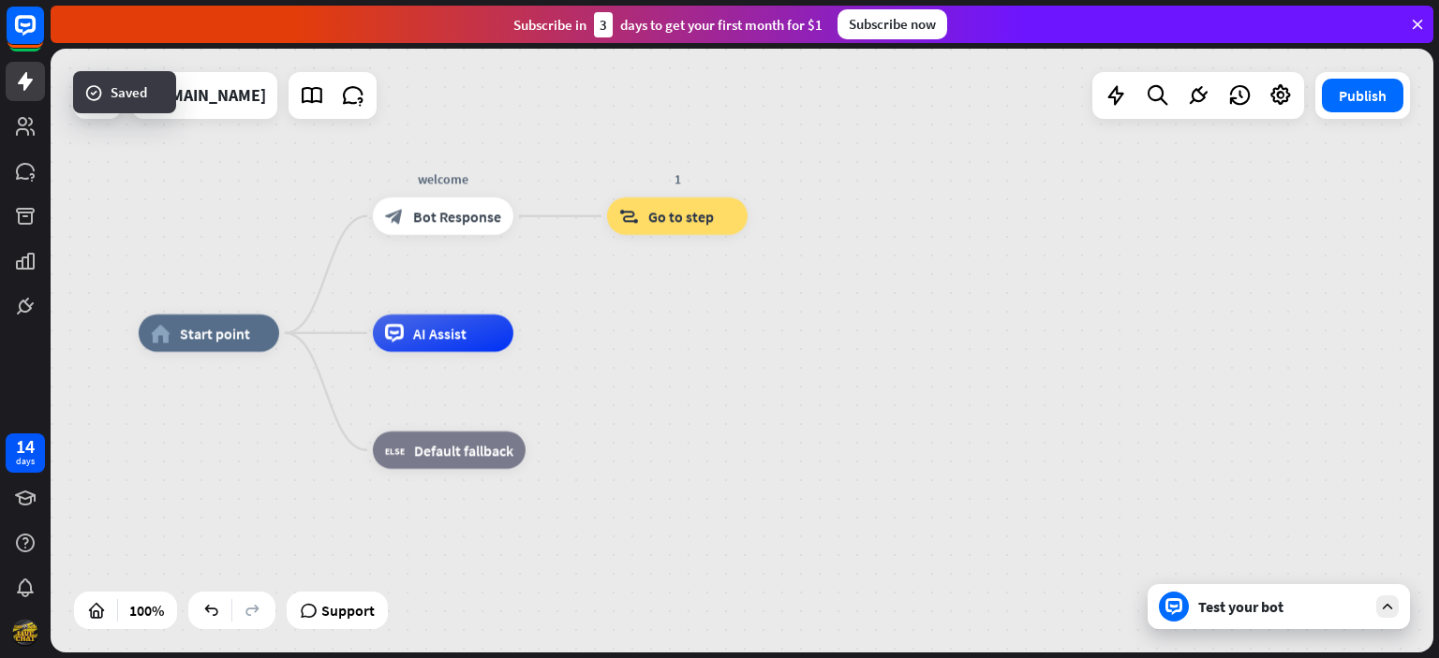
drag, startPoint x: 447, startPoint y: 459, endPoint x: 536, endPoint y: 389, distance: 113.4
click at [597, 333] on div "home_2 Start point welcome block_bot_response Bot Response 1 block_goto Go to s…" at bounding box center [830, 635] width 1383 height 604
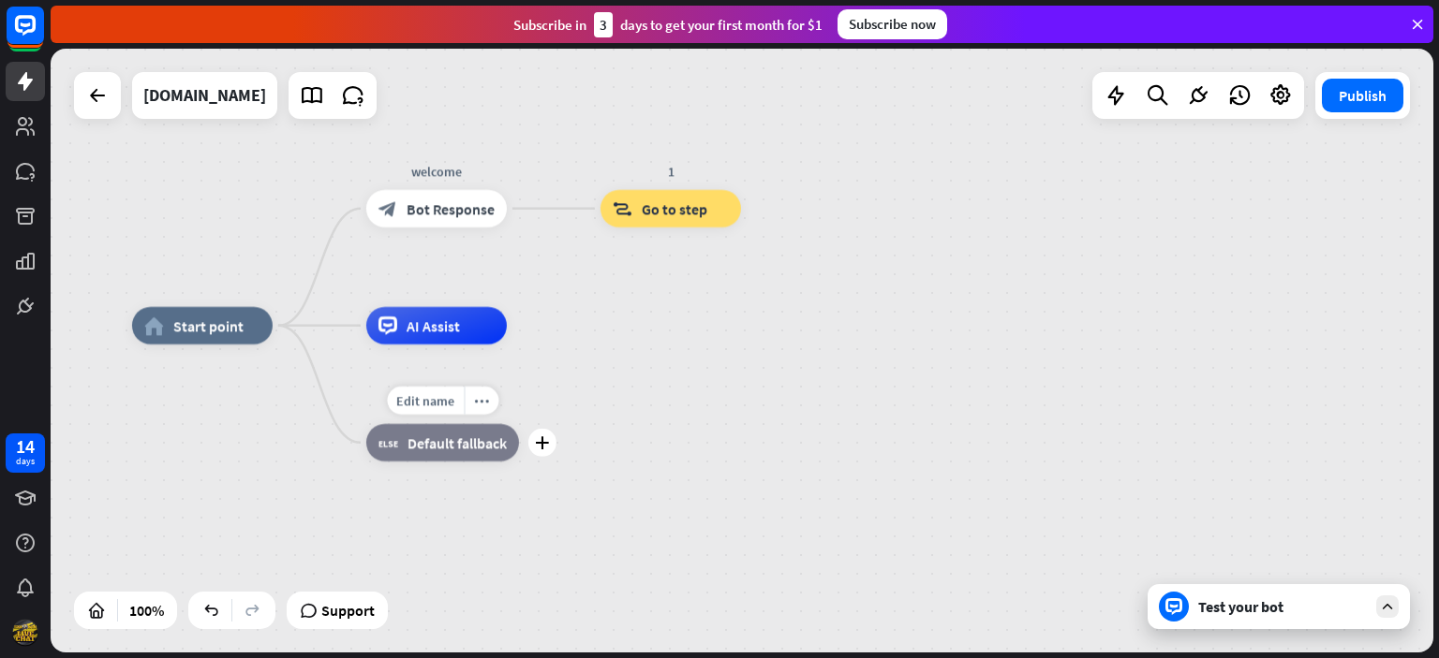
click at [545, 452] on div "plus" at bounding box center [542, 443] width 28 height 28
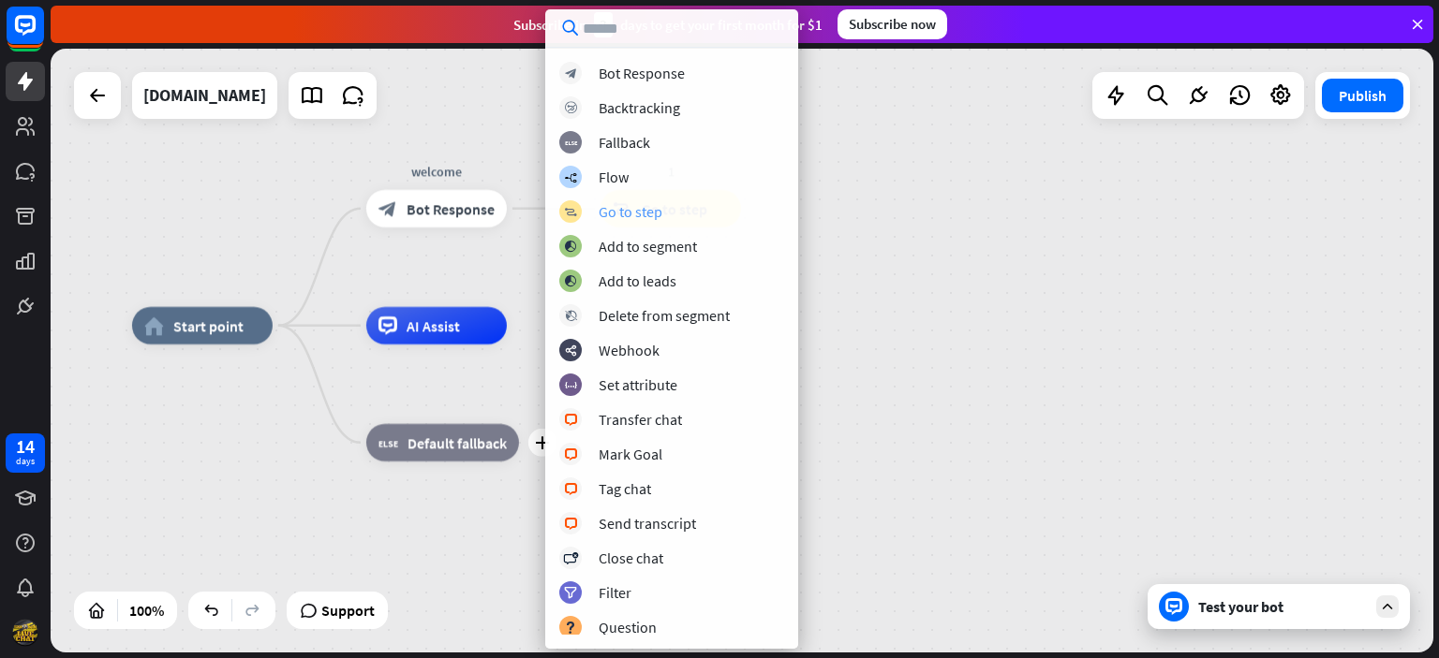
click at [656, 205] on div "Go to step" at bounding box center [631, 211] width 64 height 19
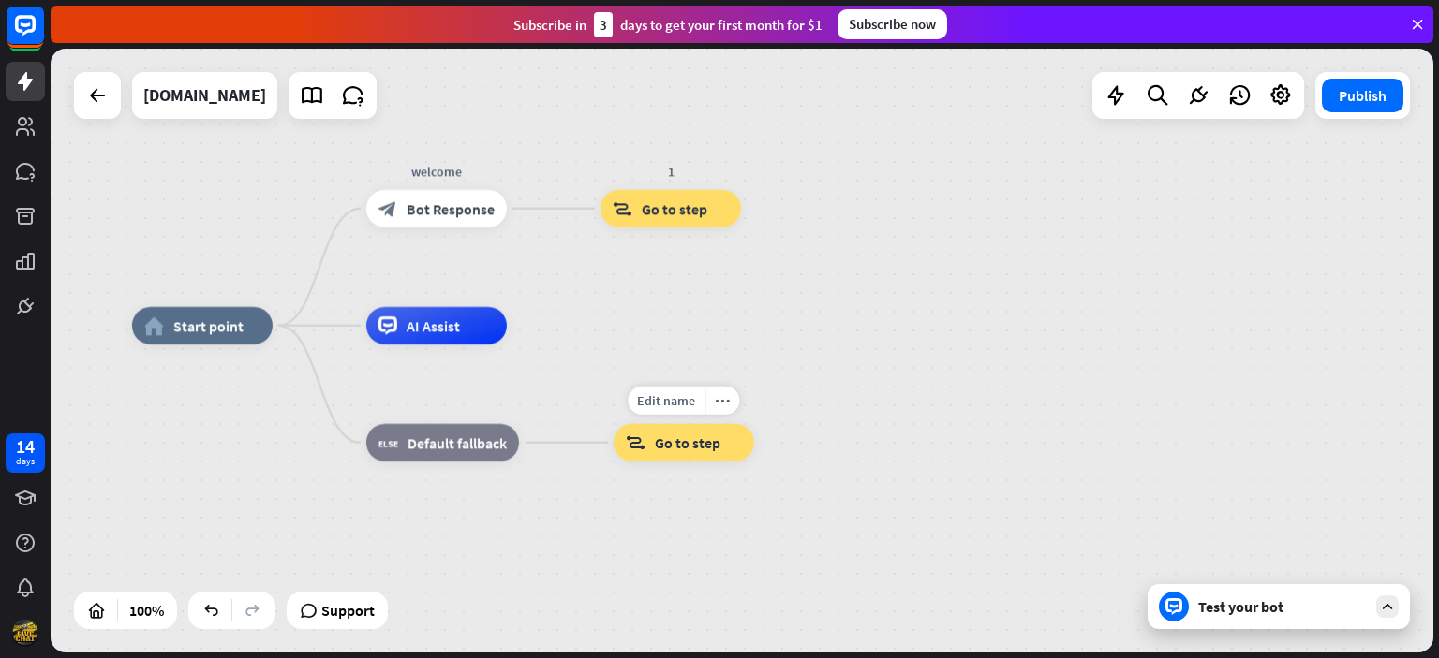
click at [693, 439] on span "Go to step" at bounding box center [688, 443] width 66 height 19
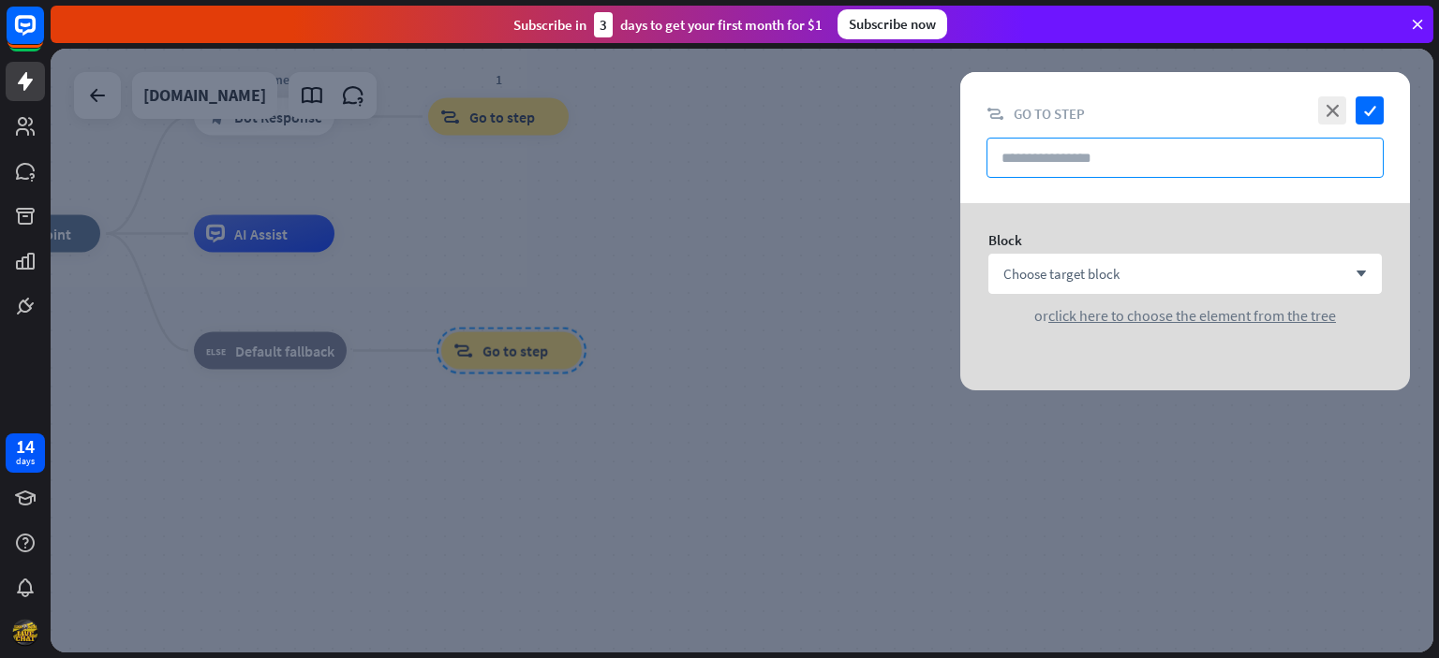
click at [1129, 162] on input "text" at bounding box center [1184, 158] width 397 height 40
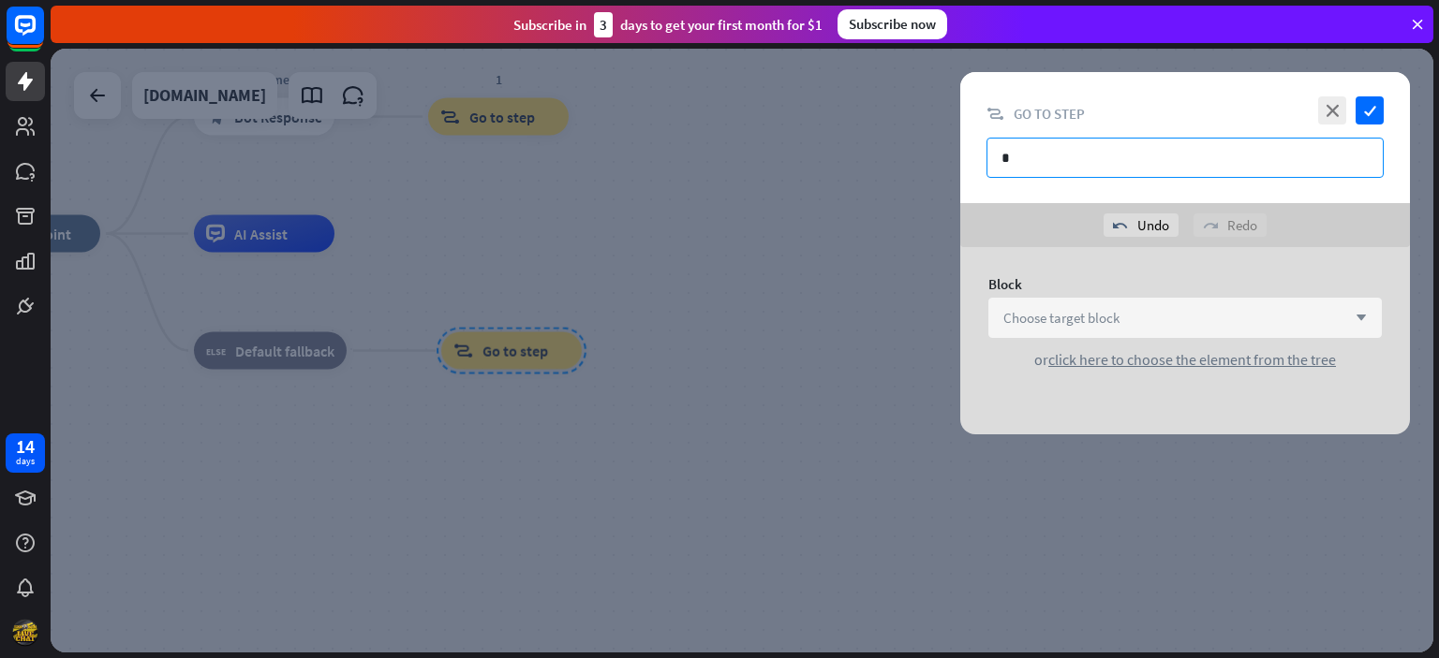
type input "*"
click at [1132, 328] on div "Choose target block arrow_down" at bounding box center [1184, 318] width 393 height 40
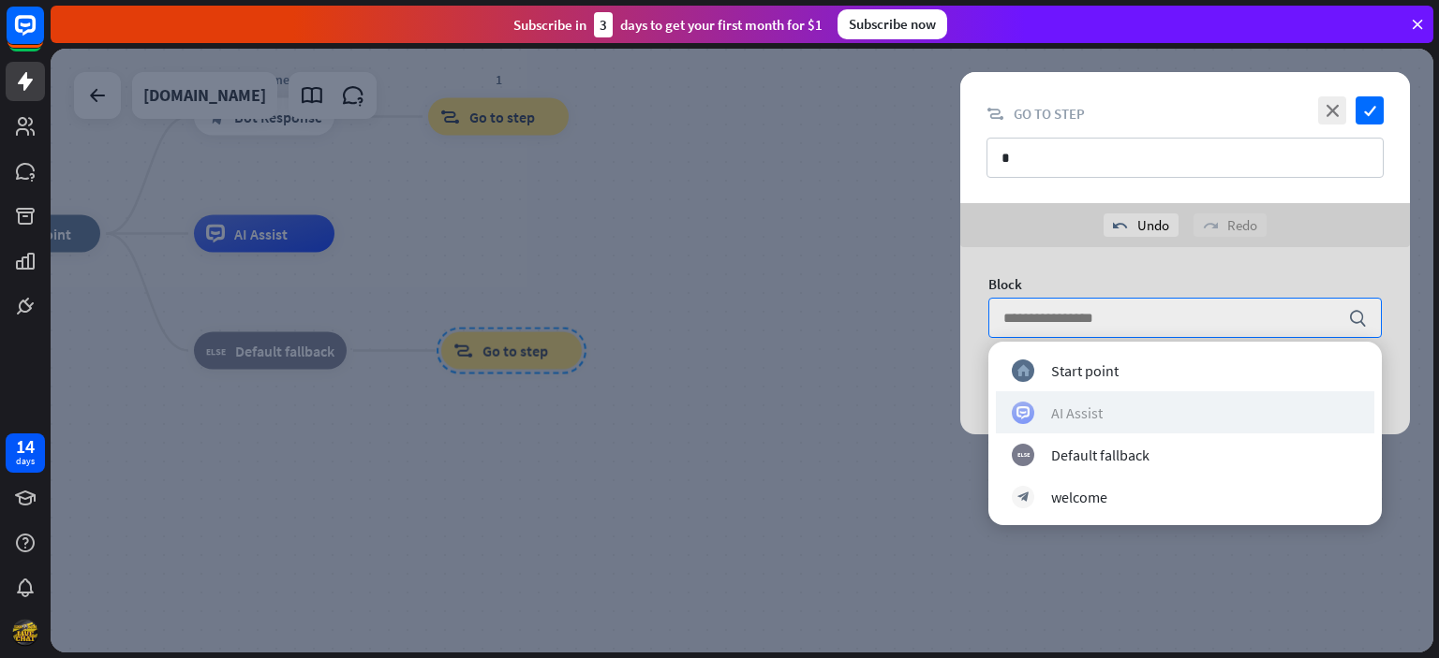
click at [1079, 409] on div "AI Assist" at bounding box center [1077, 413] width 52 height 19
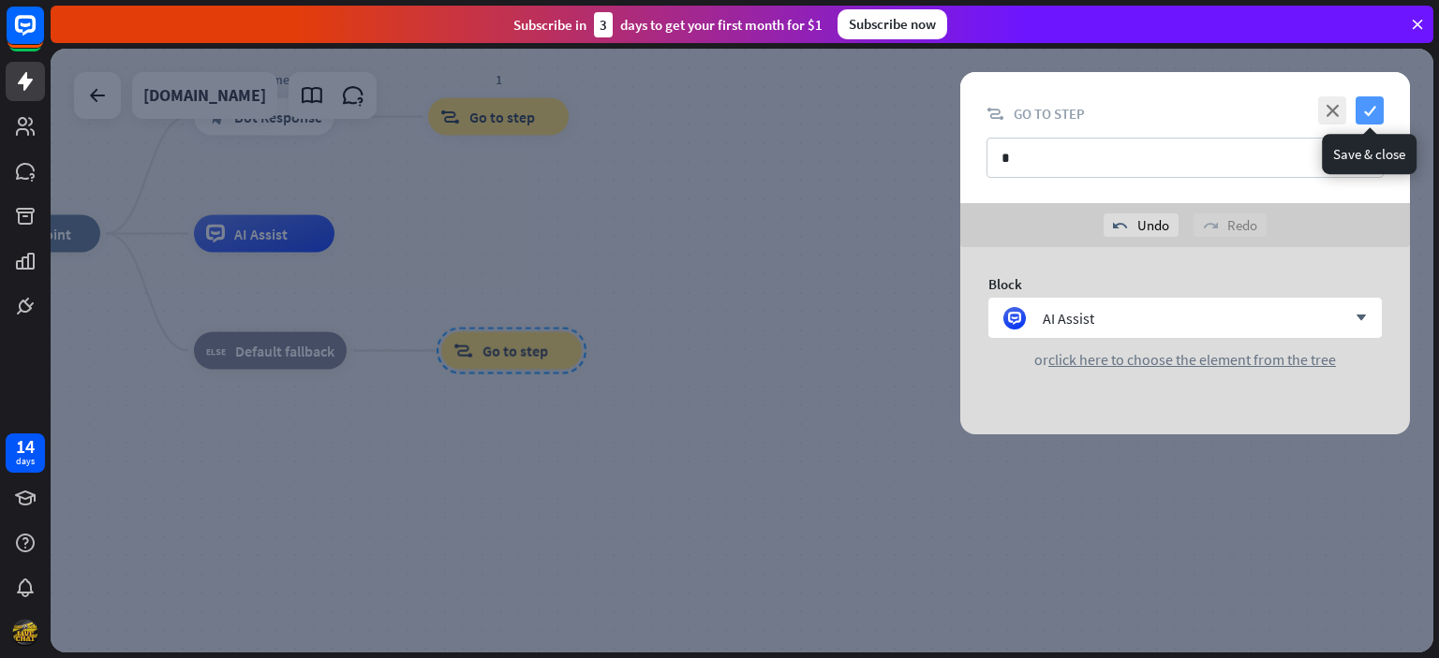
click at [1363, 111] on icon "check" at bounding box center [1369, 110] width 28 height 28
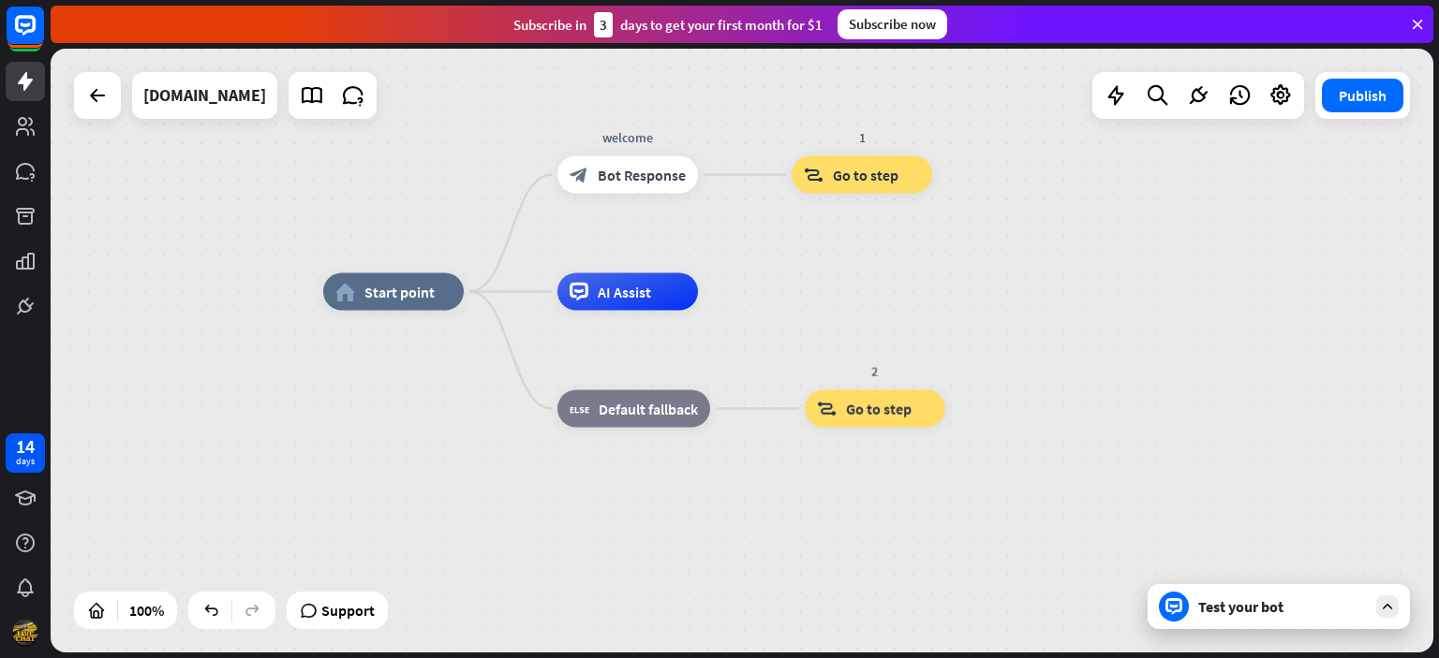
drag, startPoint x: 733, startPoint y: 270, endPoint x: 1097, endPoint y: 328, distance: 368.0
click at [1097, 328] on div "home_2 Start point welcome block_bot_response Bot Response 1 block_goto Go to s…" at bounding box center [1014, 594] width 1383 height 604
click at [1199, 94] on icon at bounding box center [1198, 95] width 24 height 24
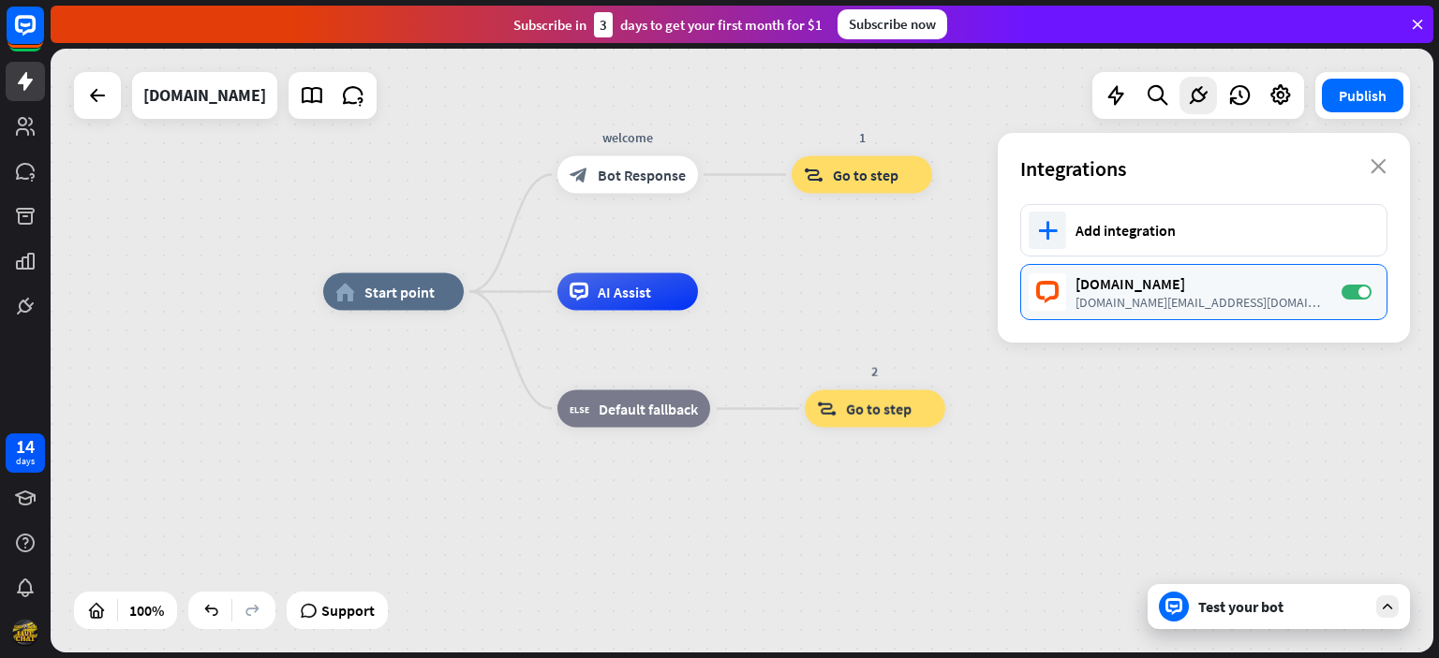
click at [1150, 279] on div "[DOMAIN_NAME]" at bounding box center [1198, 283] width 247 height 19
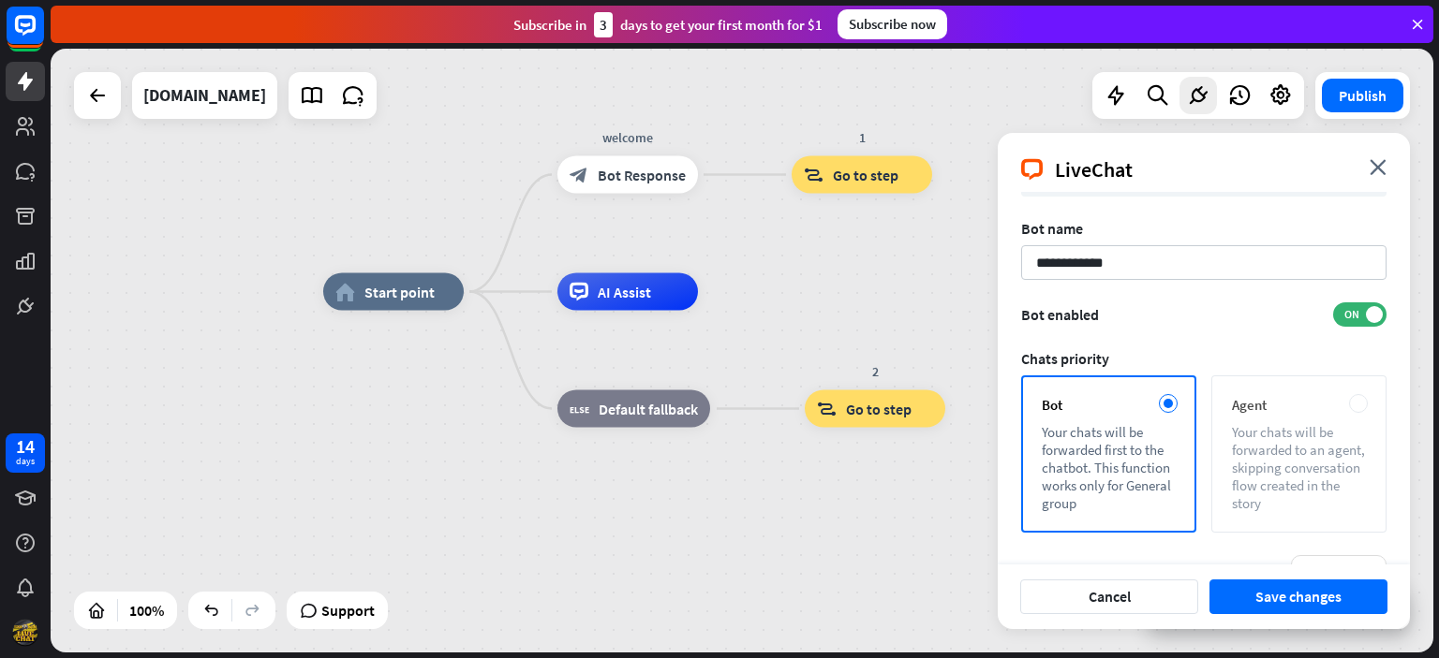
scroll to position [94, 0]
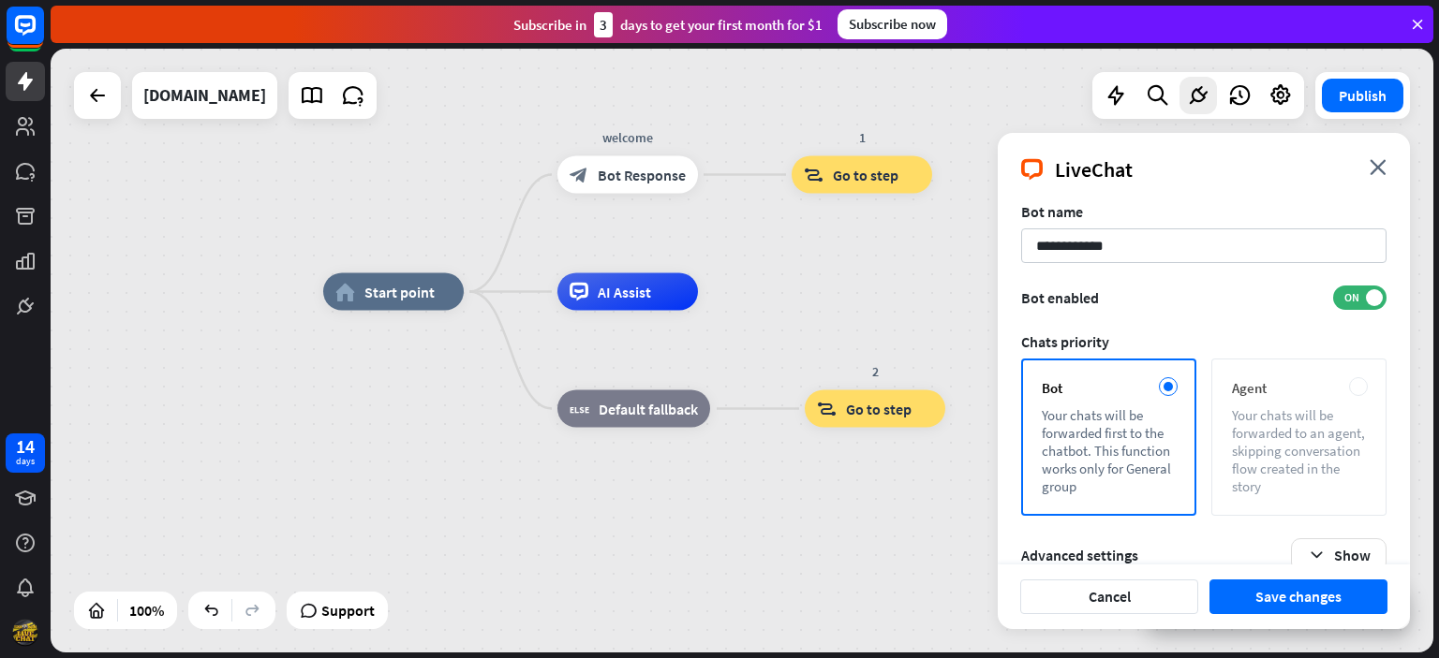
click at [1286, 444] on div "Your chats will be forwarded to an agent, skipping conversation flow created in…" at bounding box center [1299, 451] width 134 height 89
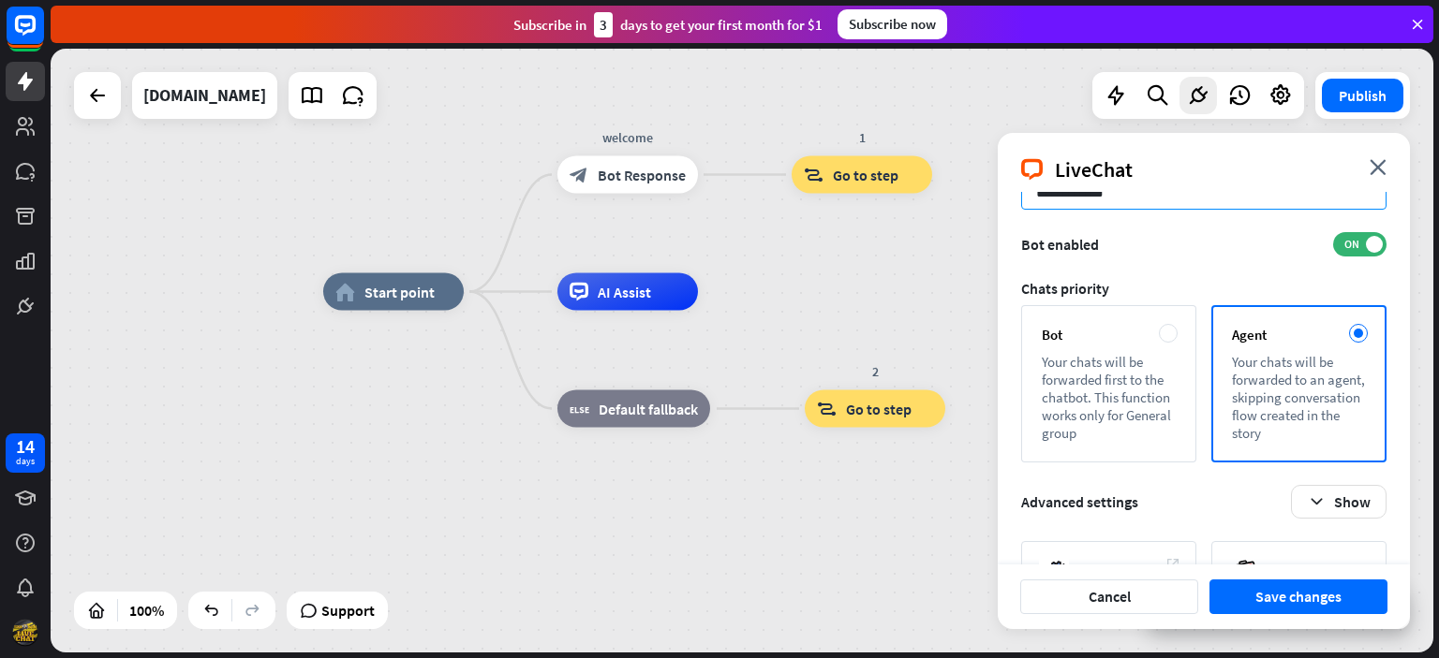
scroll to position [53, 0]
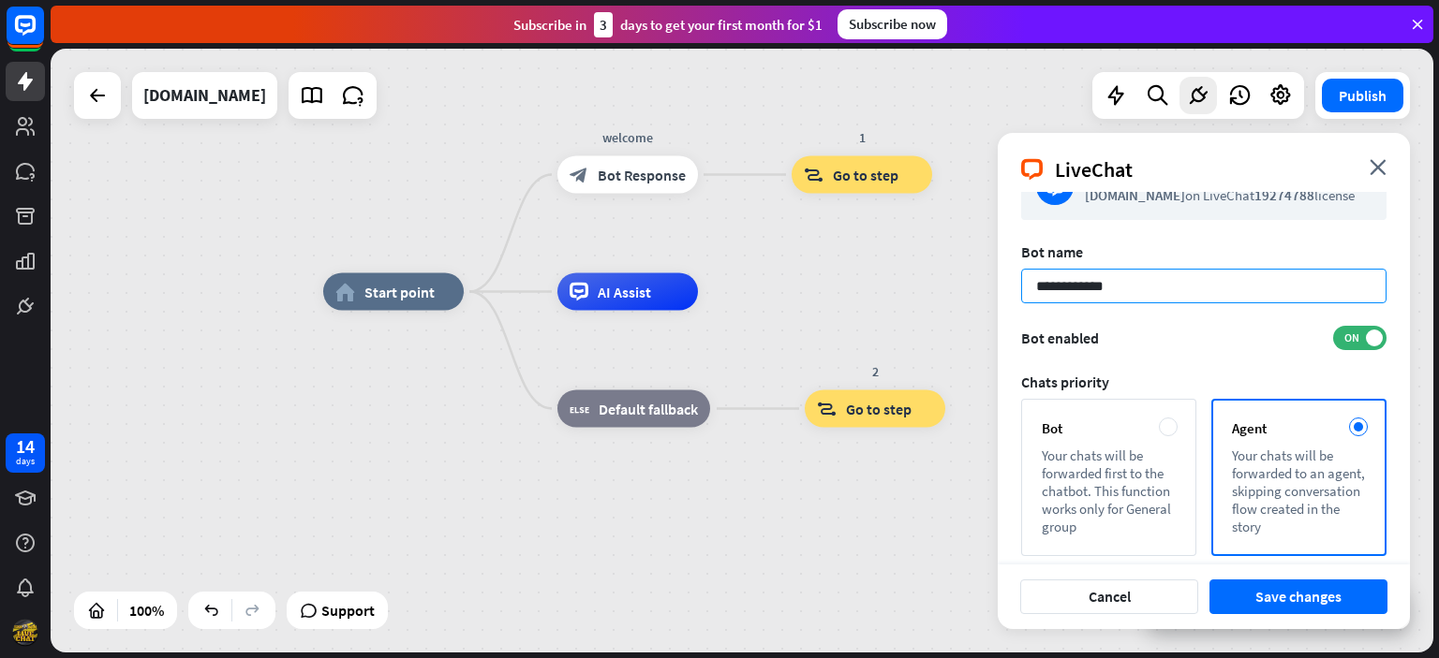
drag, startPoint x: 1178, startPoint y: 276, endPoint x: 957, endPoint y: 273, distance: 221.1
click at [957, 290] on div "home_2 Start point welcome block_bot_response Bot Response 1 block_goto Go to s…" at bounding box center [742, 351] width 1383 height 604
paste input
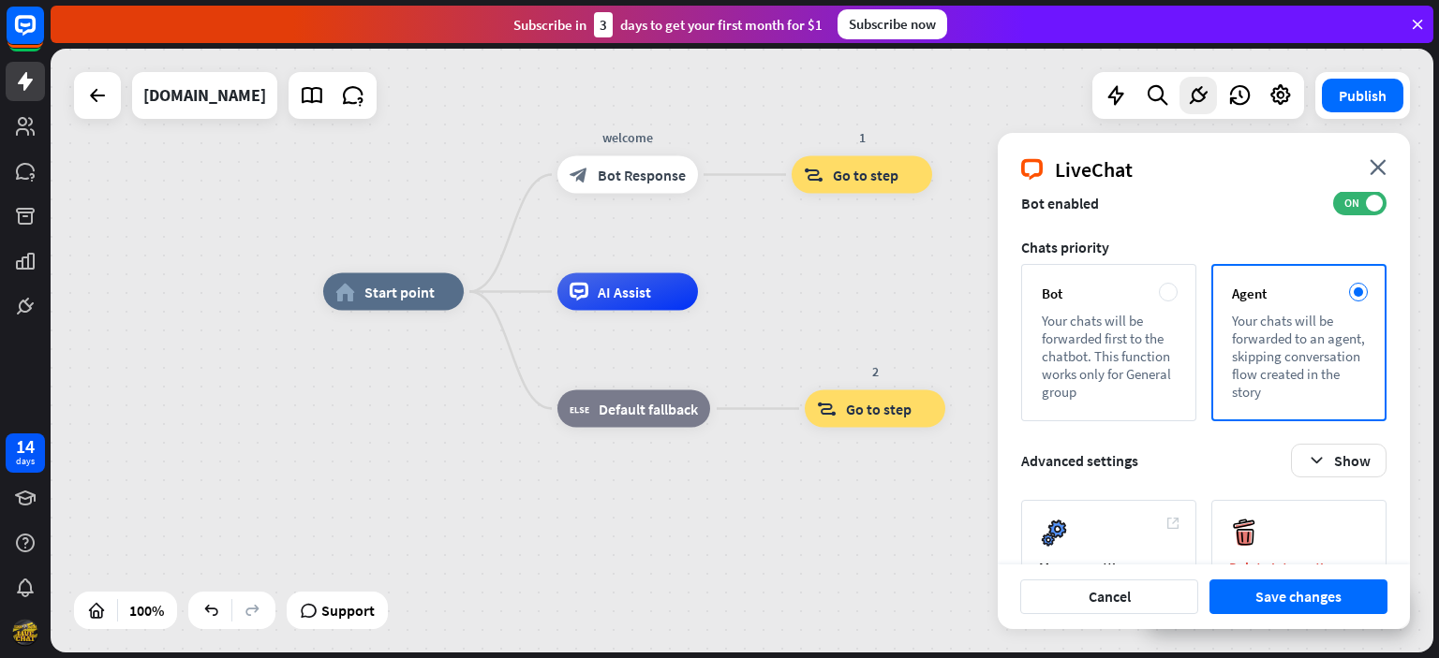
scroll to position [241, 0]
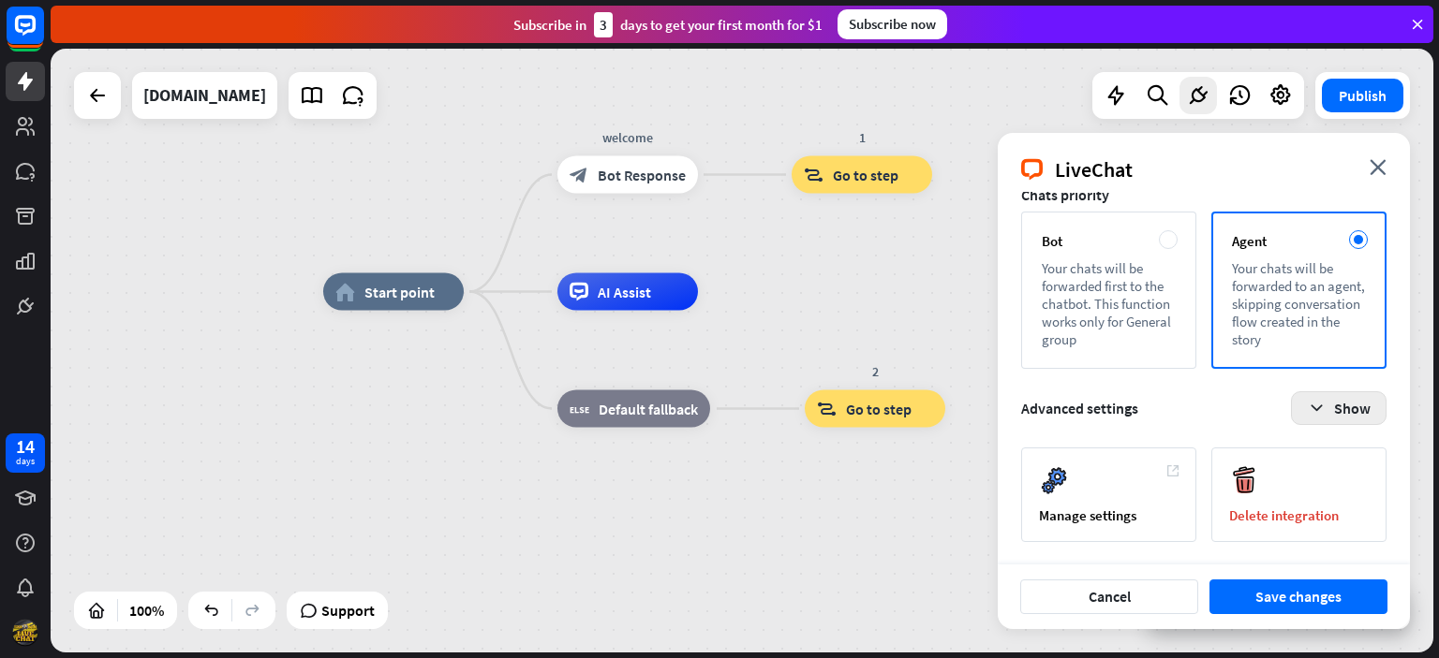
type input "**********"
click at [1314, 407] on icon "button" at bounding box center [1317, 409] width 20 height 20
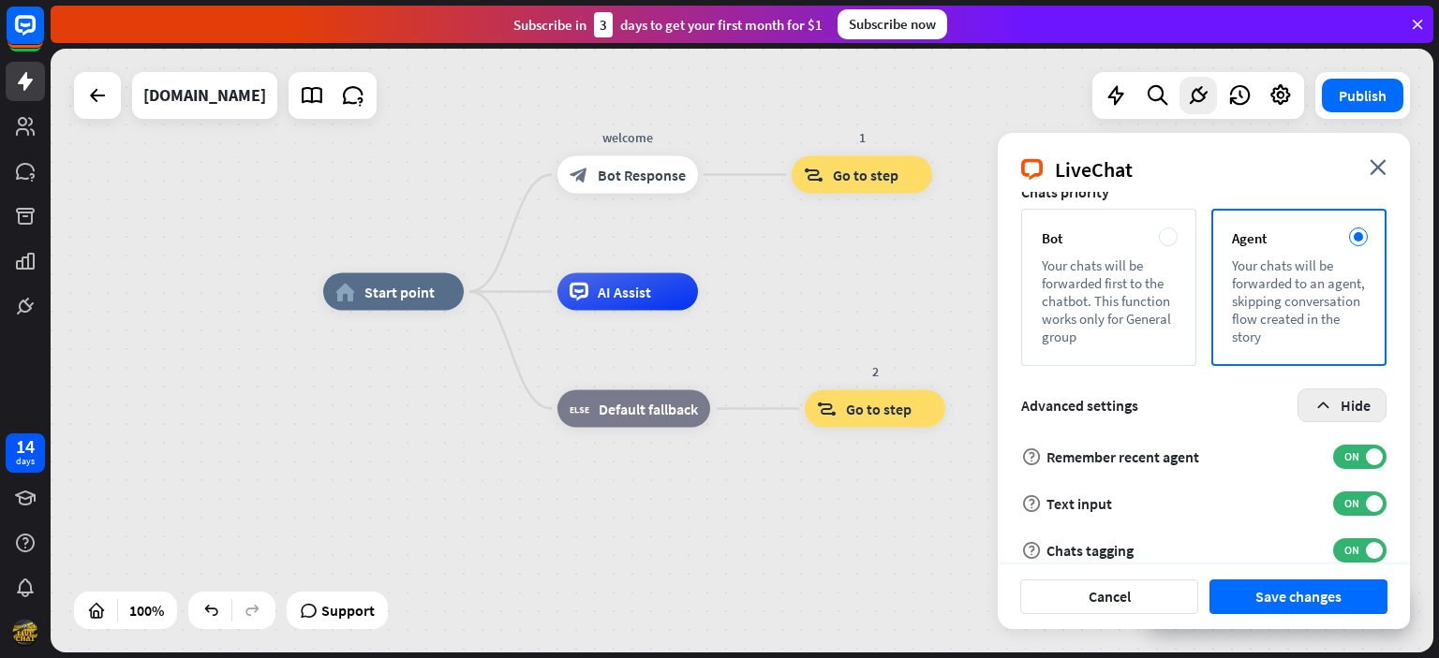
scroll to position [100, 0]
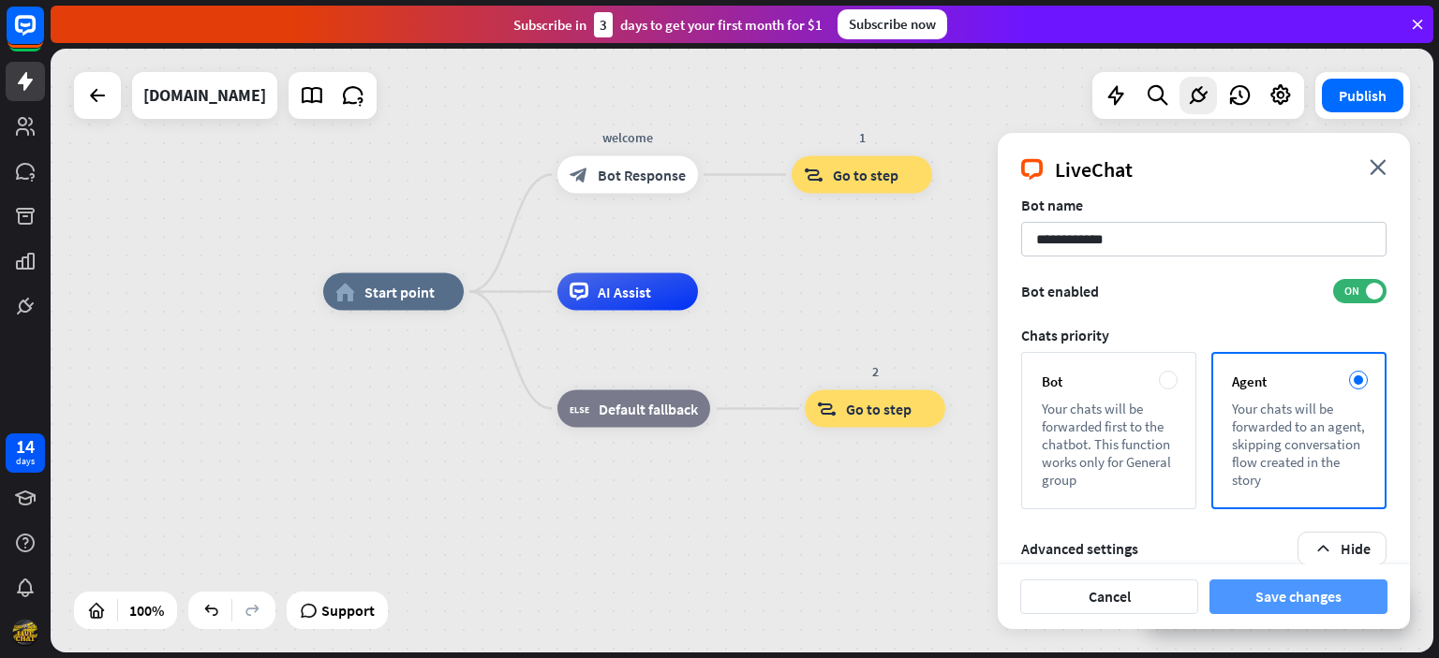
click at [1266, 587] on button "Save changes" at bounding box center [1298, 597] width 178 height 35
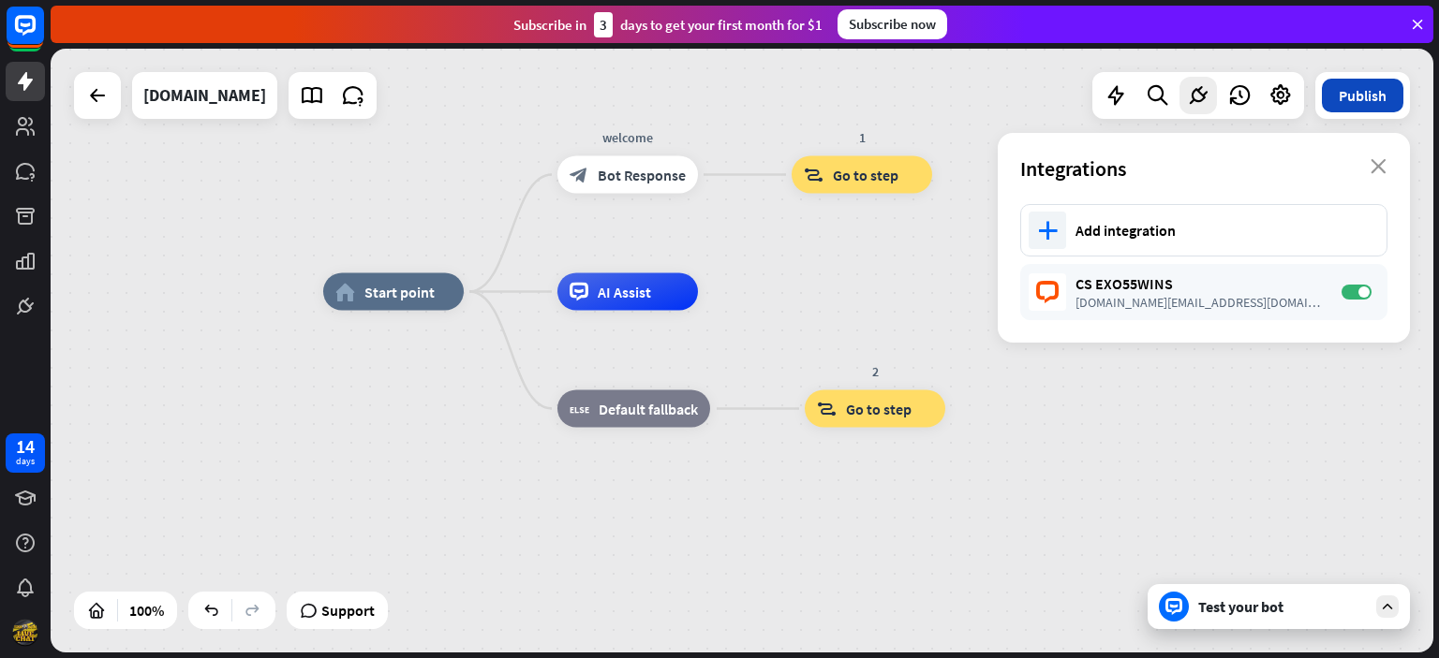
click at [1375, 100] on button "Publish" at bounding box center [1362, 96] width 81 height 34
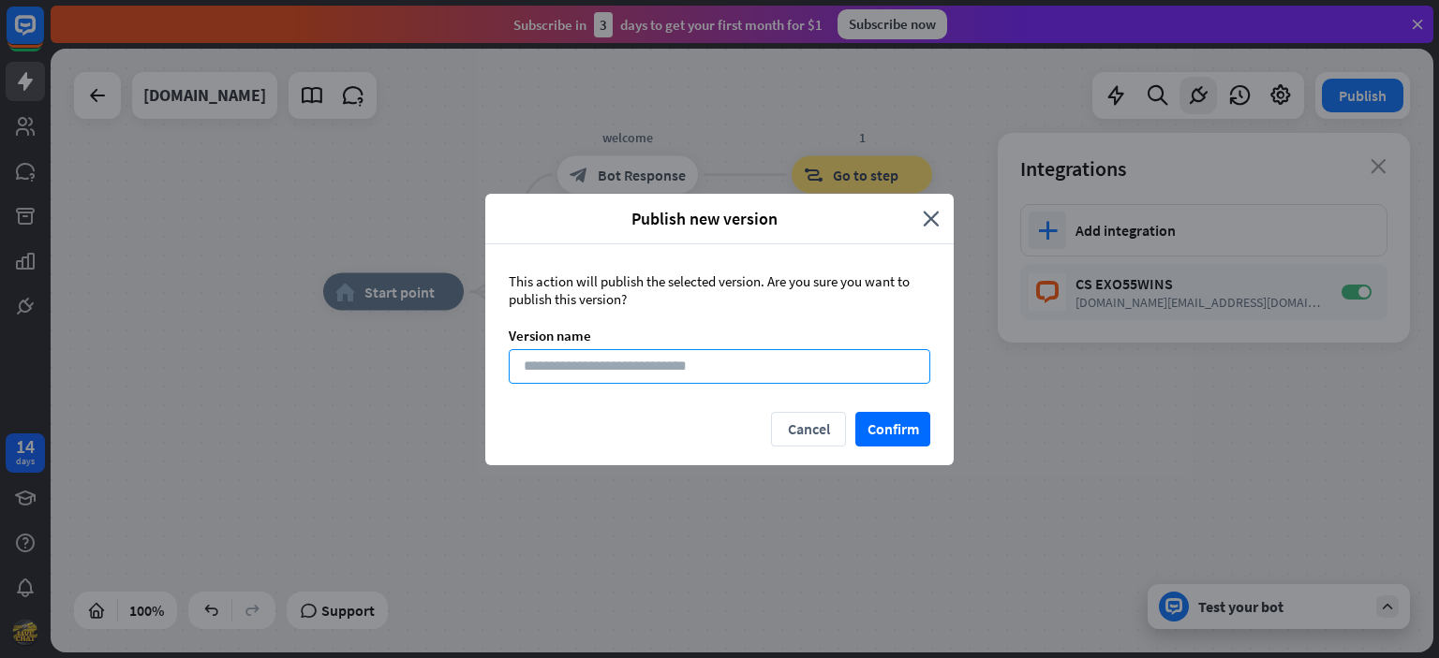
click at [792, 372] on input at bounding box center [720, 366] width 422 height 35
type input "*******"
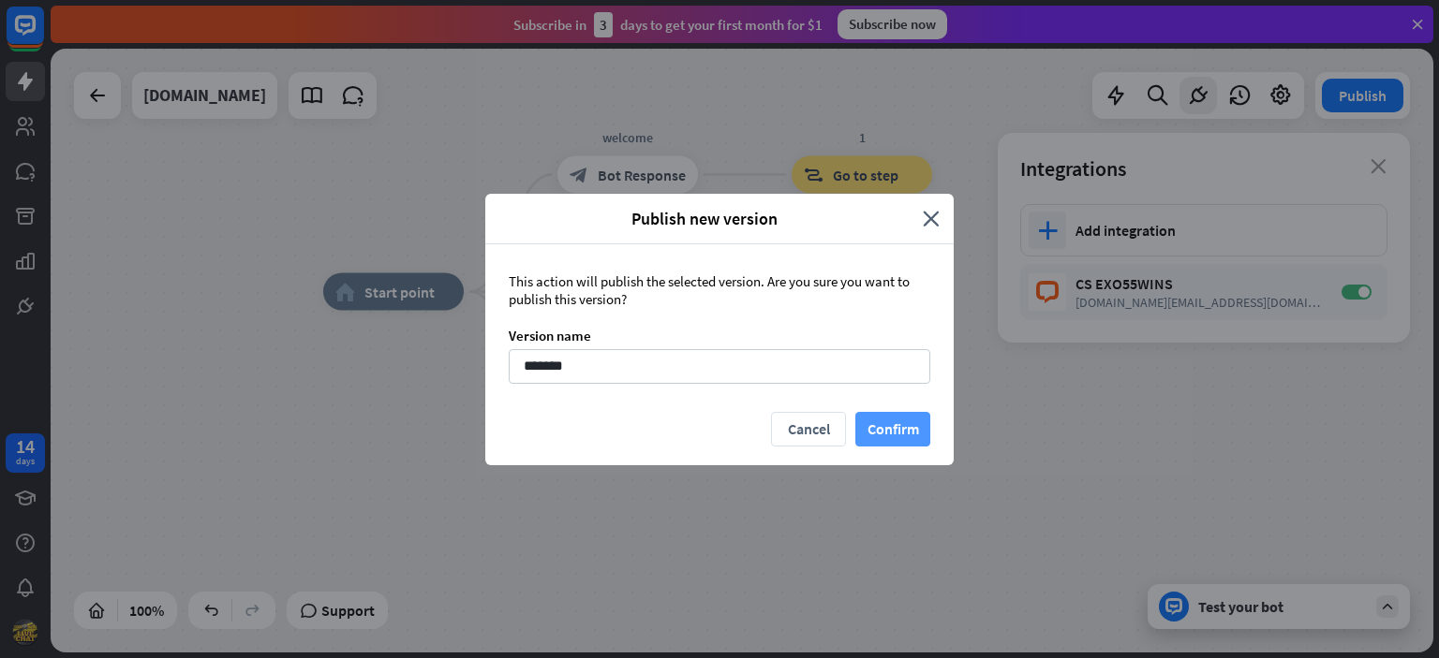
click at [900, 441] on button "Confirm" at bounding box center [892, 429] width 75 height 35
